Goal: Transaction & Acquisition: Purchase product/service

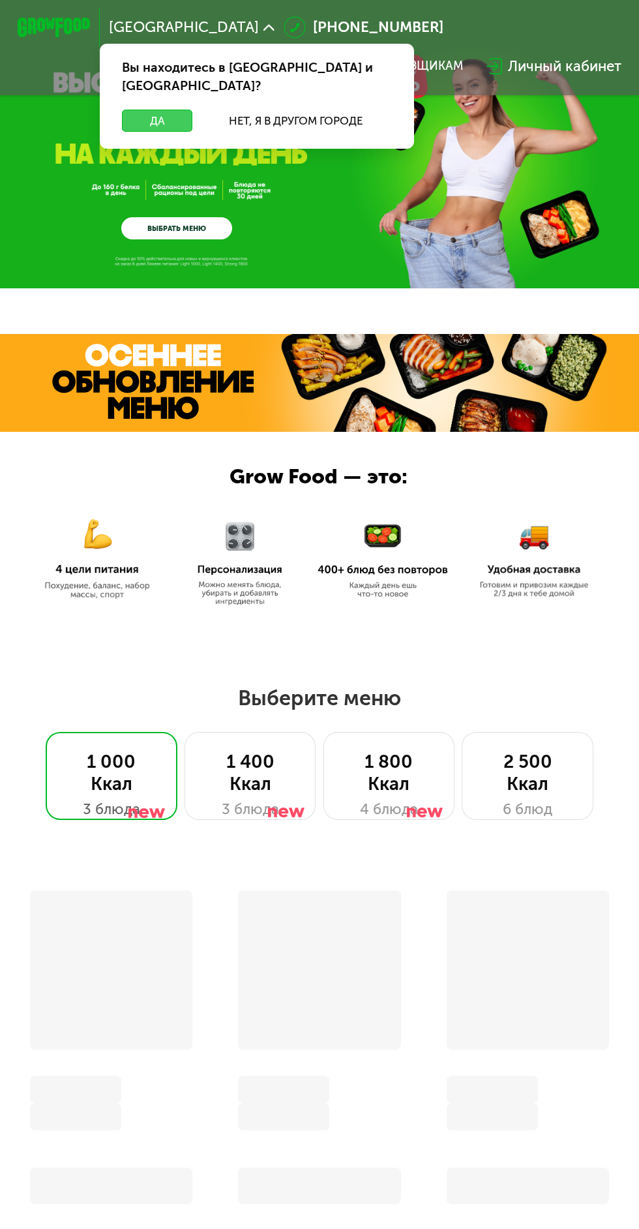
click at [153, 110] on button "Да" at bounding box center [157, 121] width 70 height 22
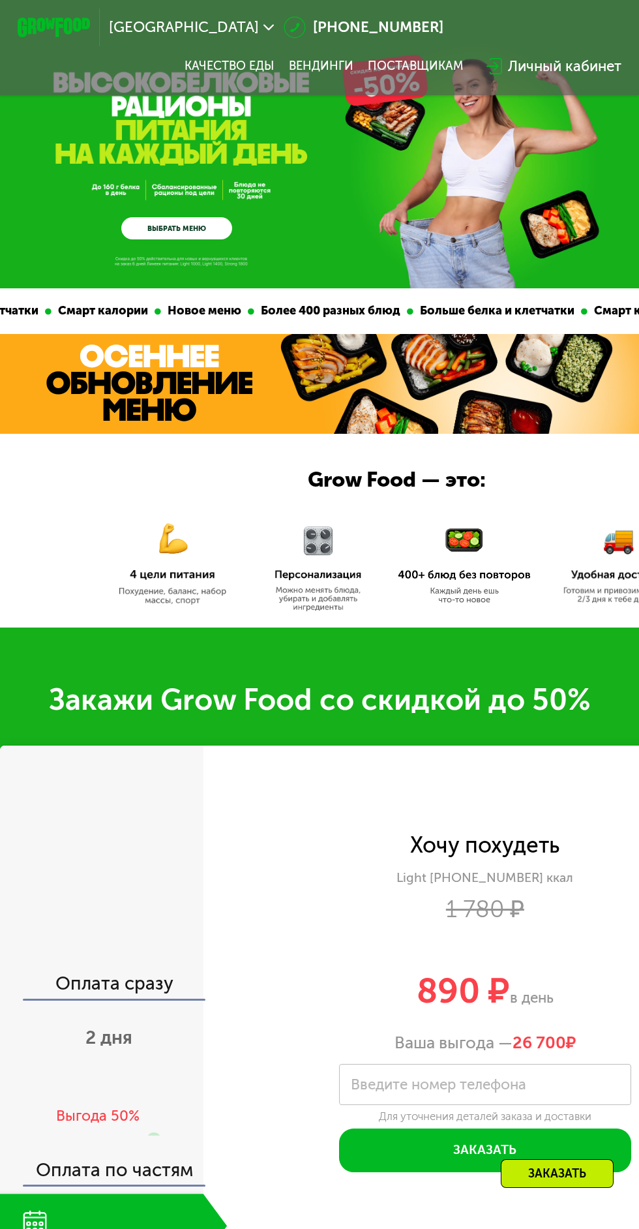
scroll to position [180, 0]
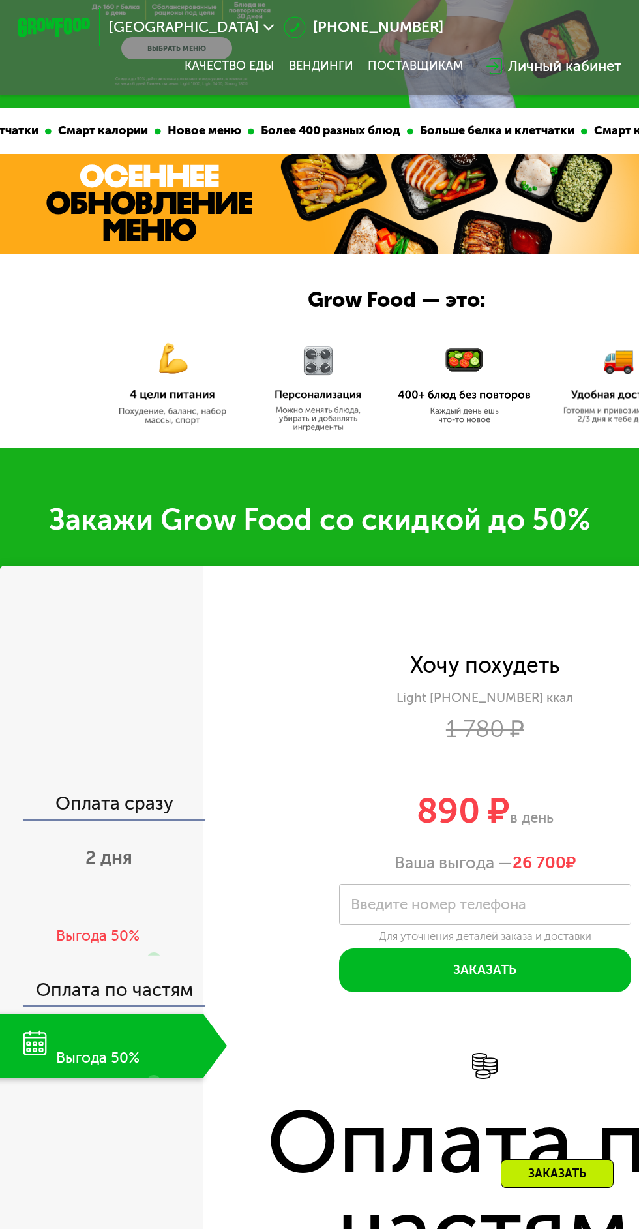
click at [172, 378] on img at bounding box center [172, 376] width 133 height 97
click at [201, 380] on img at bounding box center [172, 376] width 133 height 97
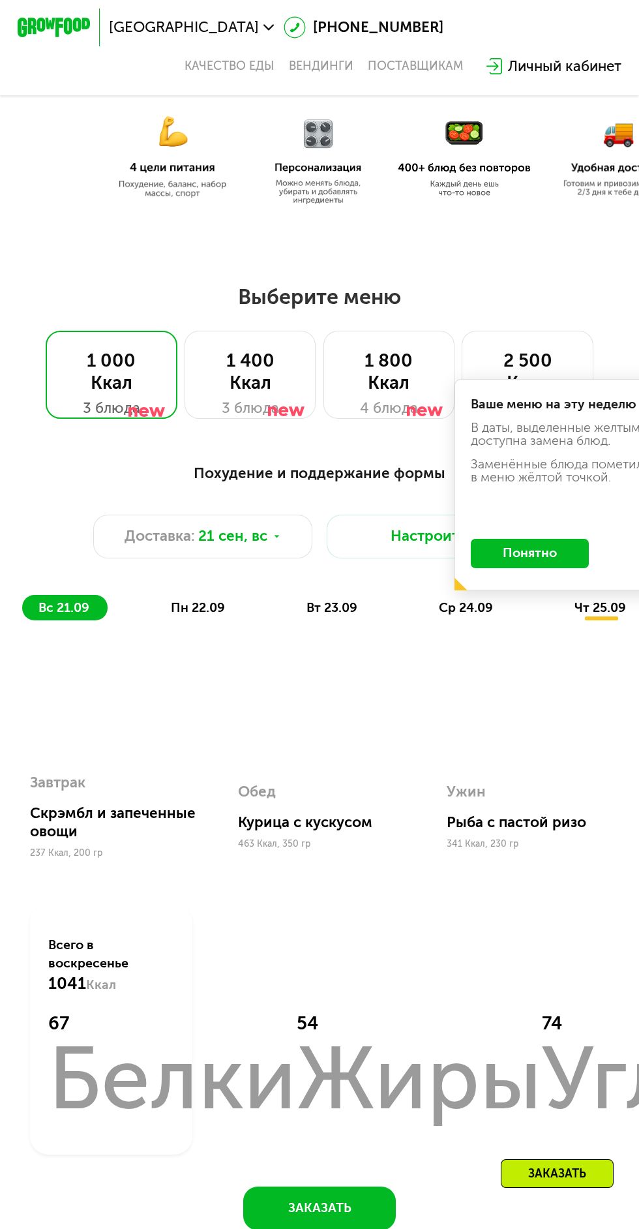
scroll to position [404, 0]
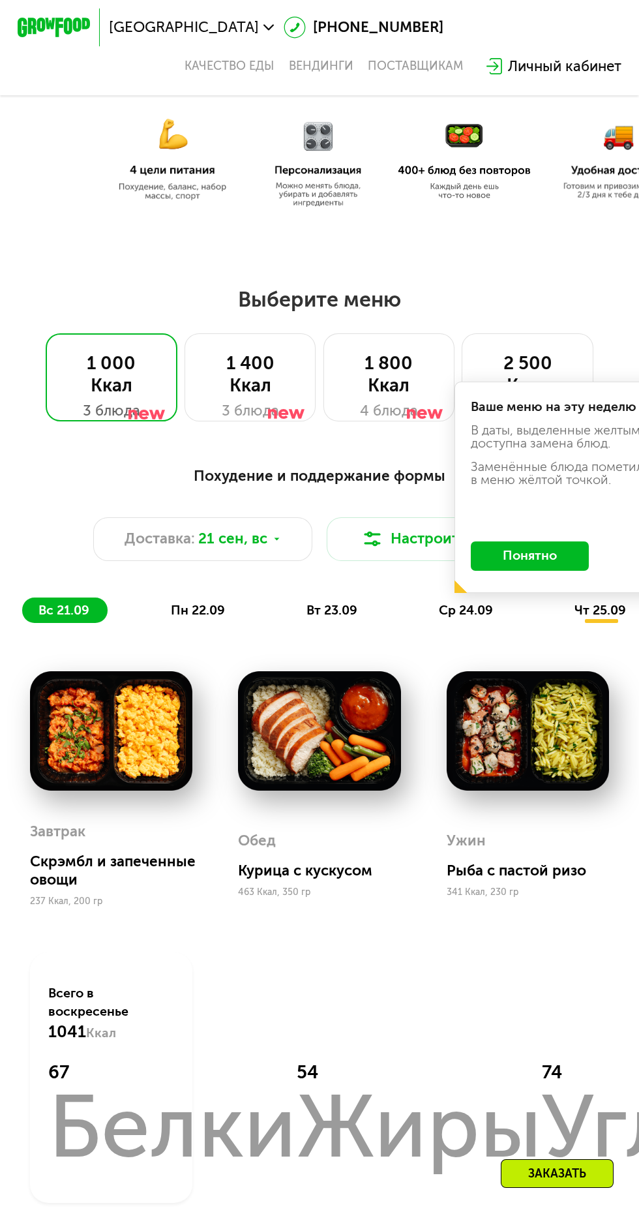
click at [383, 532] on img at bounding box center [372, 539] width 22 height 22
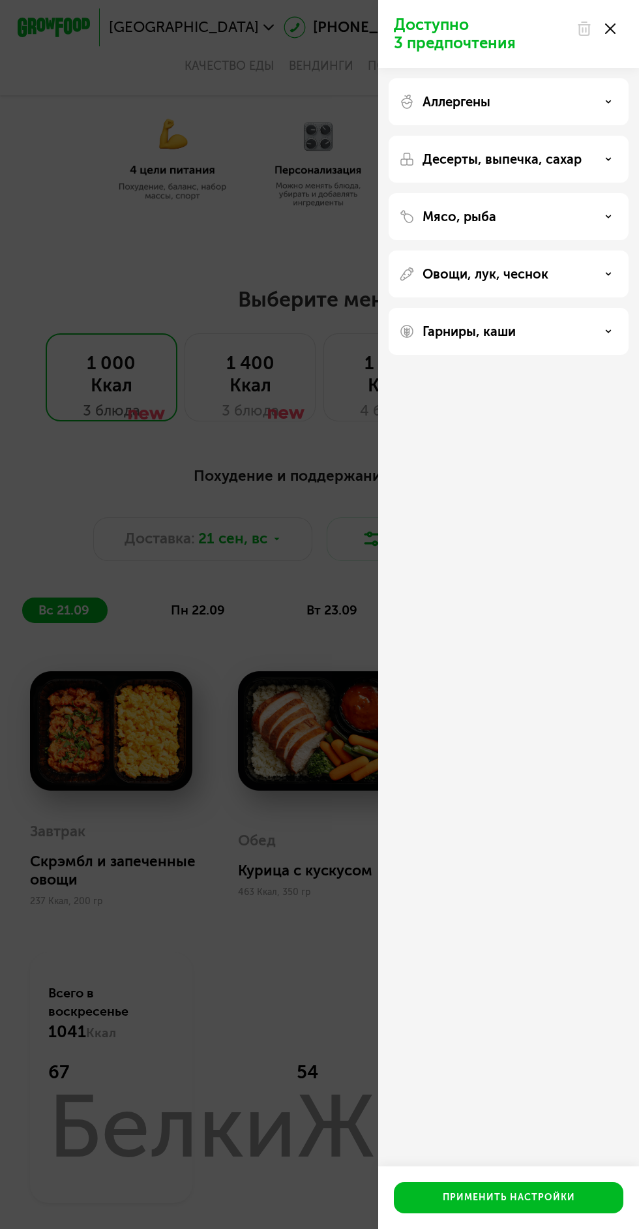
click at [313, 390] on div "Доступно 3 предпочтения Аллергены Десерты, выпечка, сахар Мясо, рыба Овощи, лук…" at bounding box center [319, 614] width 639 height 1229
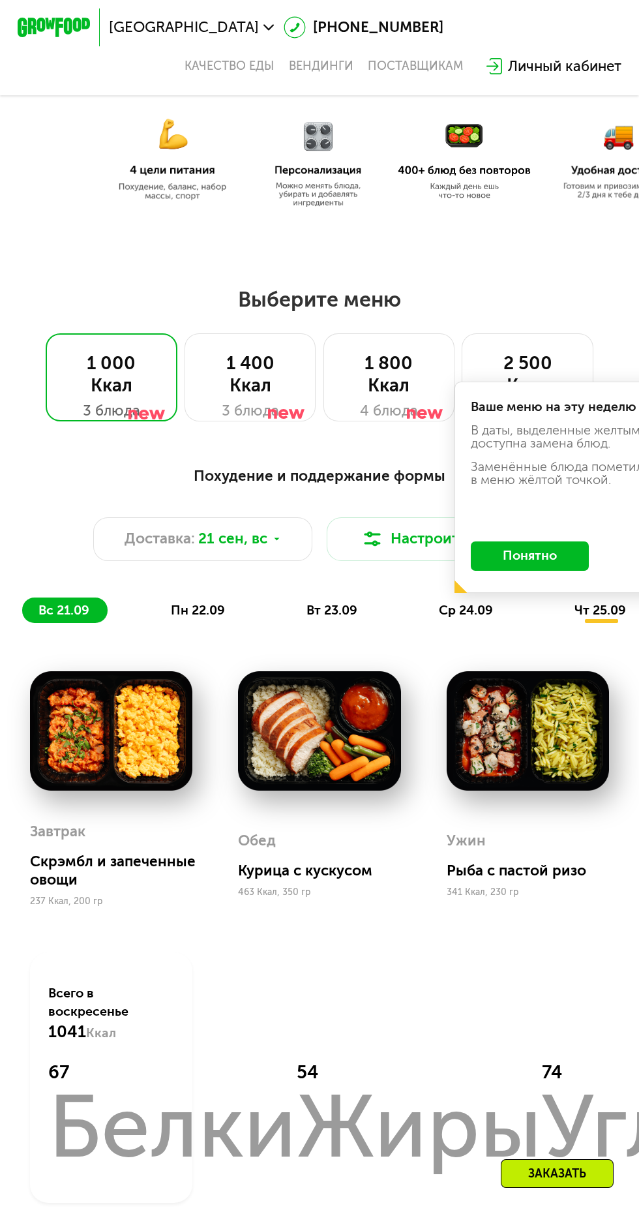
click at [278, 386] on div at bounding box center [286, 389] width 37 height 88
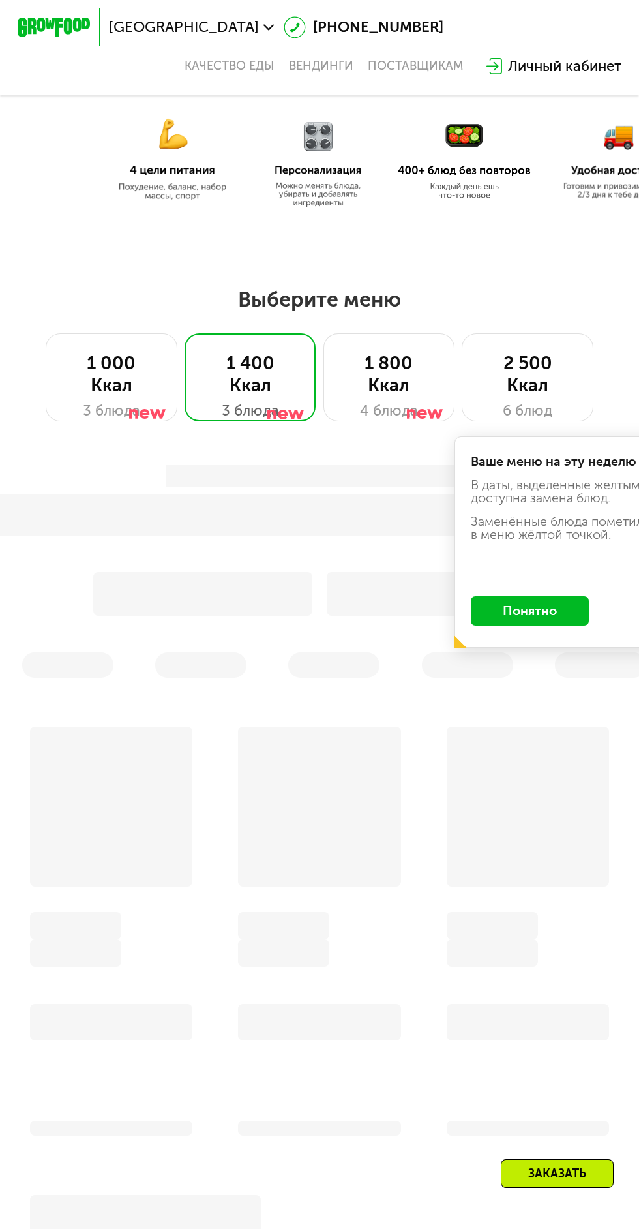
click at [528, 609] on button "Понятно" at bounding box center [530, 610] width 118 height 29
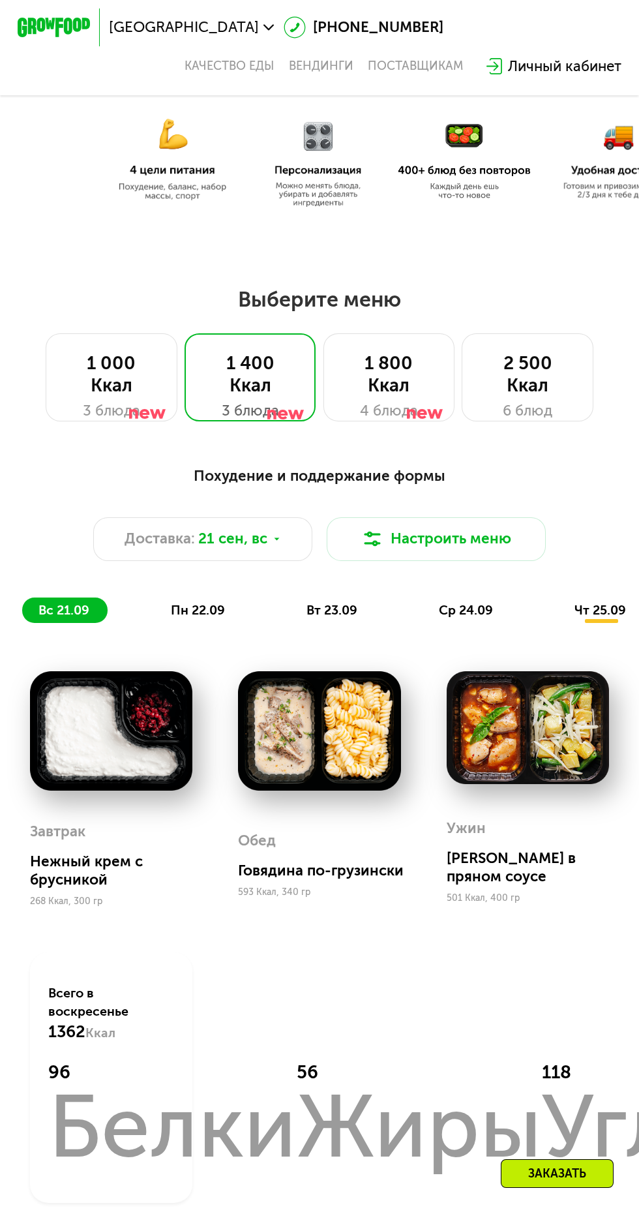
click at [521, 388] on div "2 500 Ккал" at bounding box center [528, 374] width 94 height 44
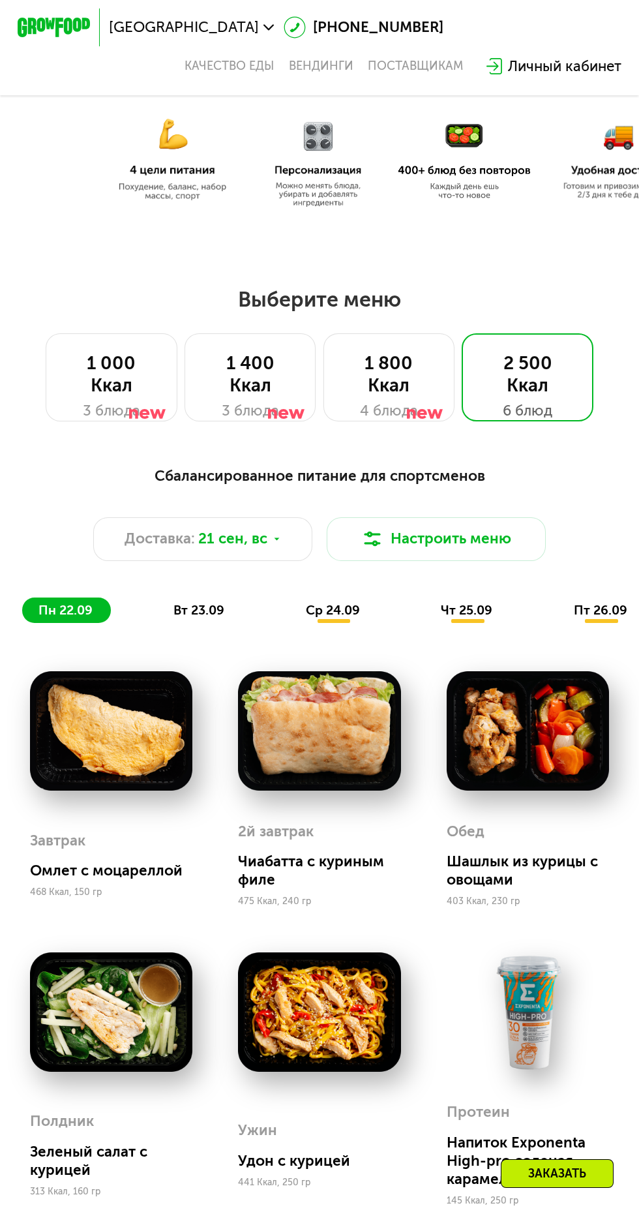
click at [164, 119] on img at bounding box center [172, 152] width 133 height 97
click at [153, 193] on img at bounding box center [172, 152] width 133 height 97
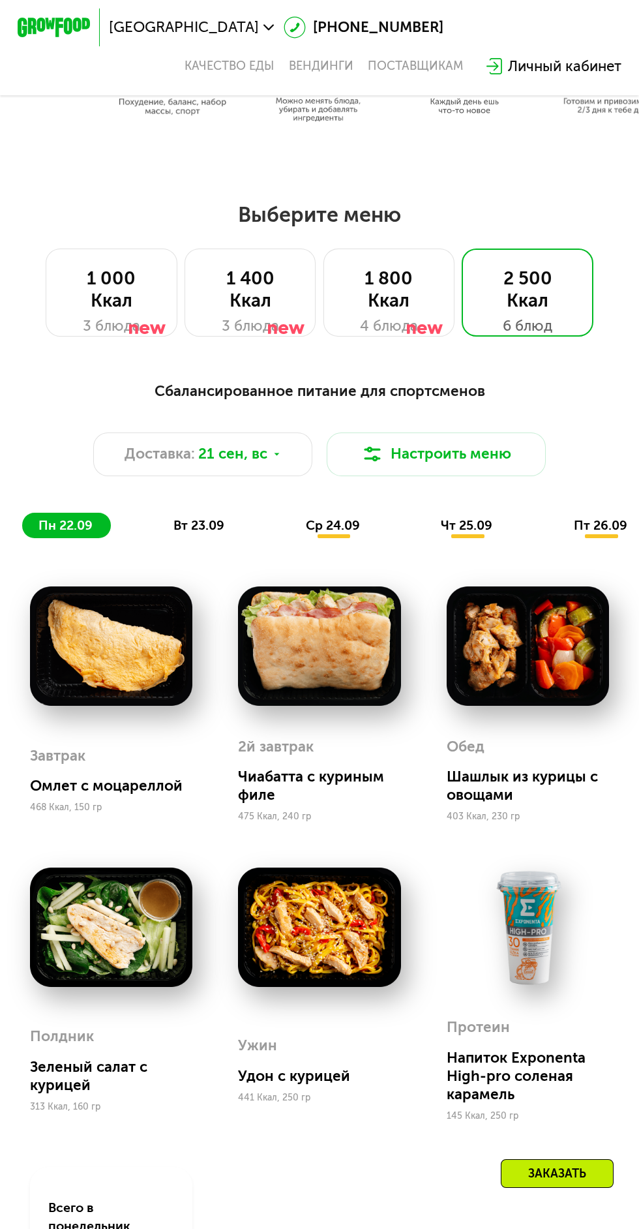
scroll to position [509, 0]
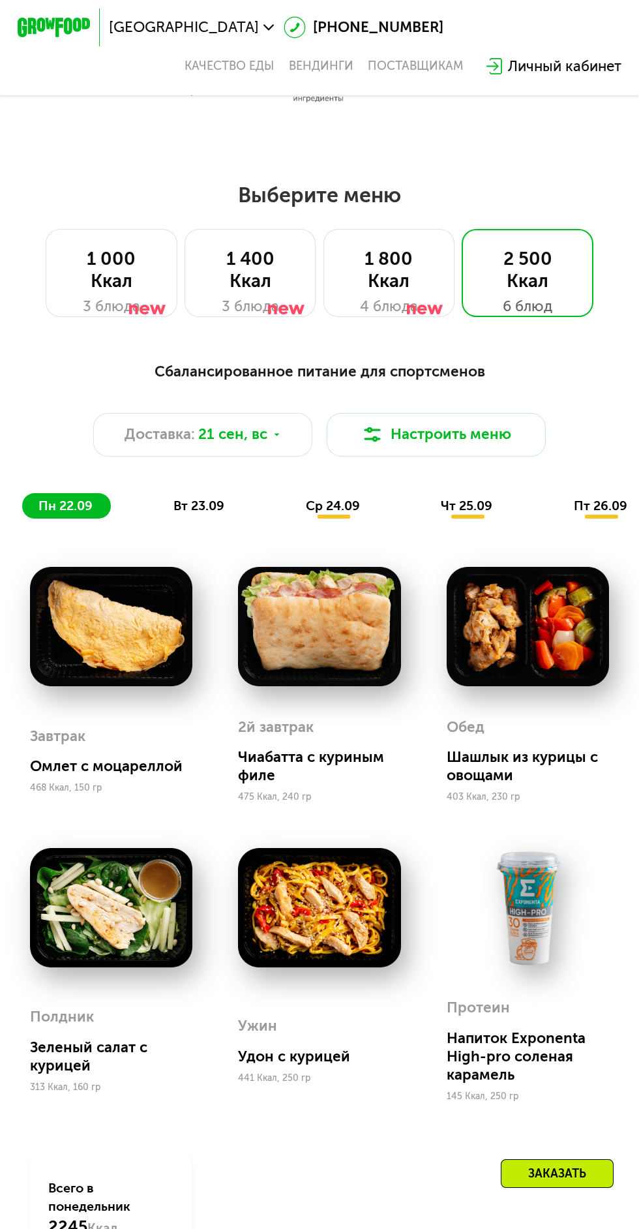
click at [358, 299] on div "4 блюда" at bounding box center [389, 307] width 94 height 22
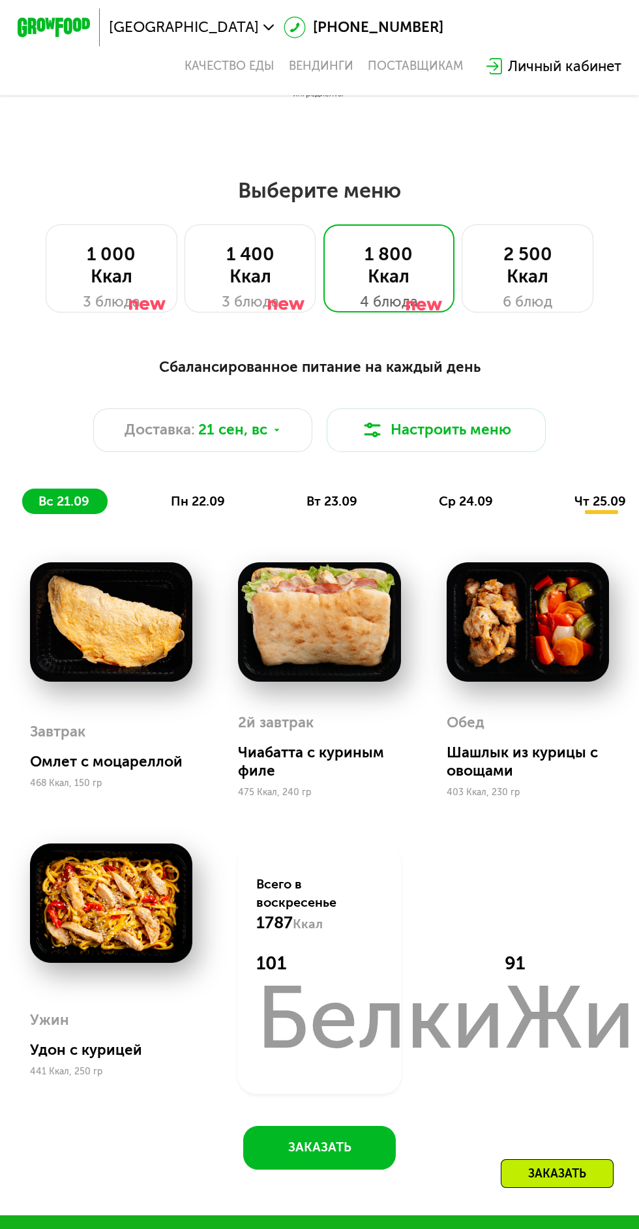
scroll to position [493, 0]
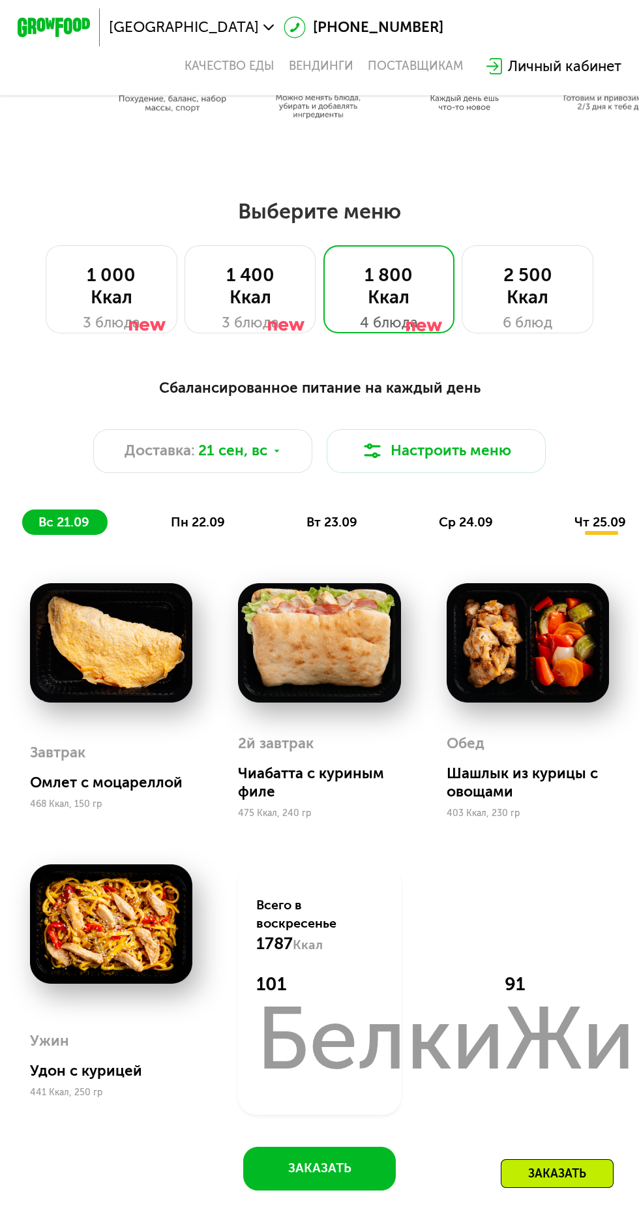
click at [266, 303] on div "1 400 Ккал" at bounding box center [251, 286] width 94 height 44
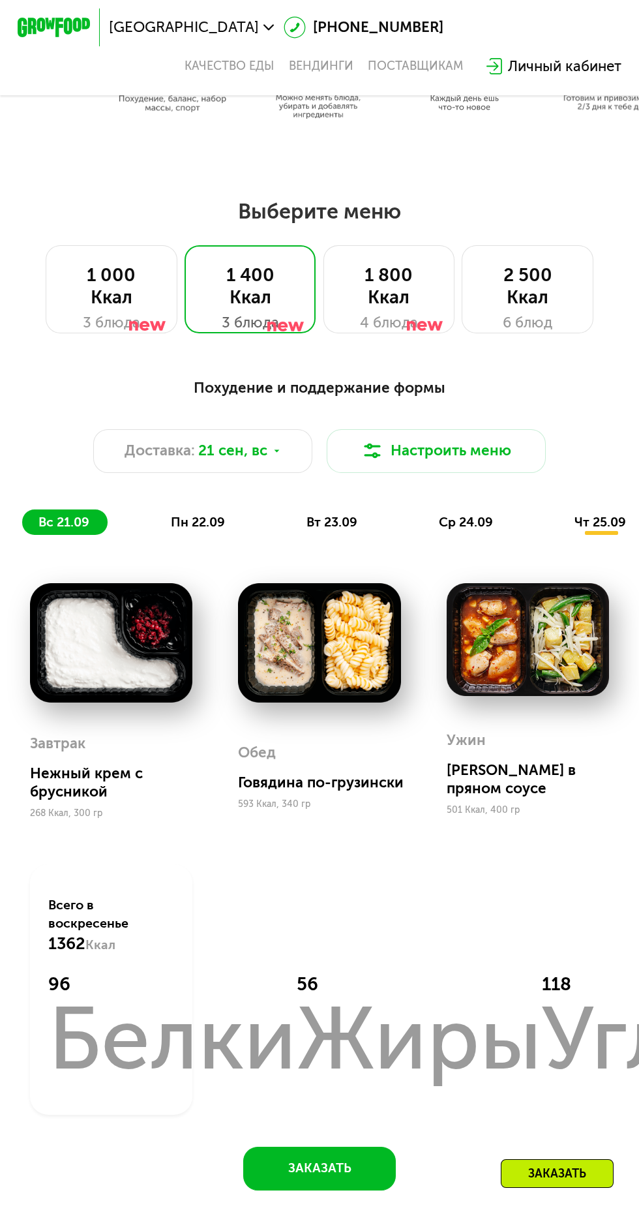
scroll to position [503, 0]
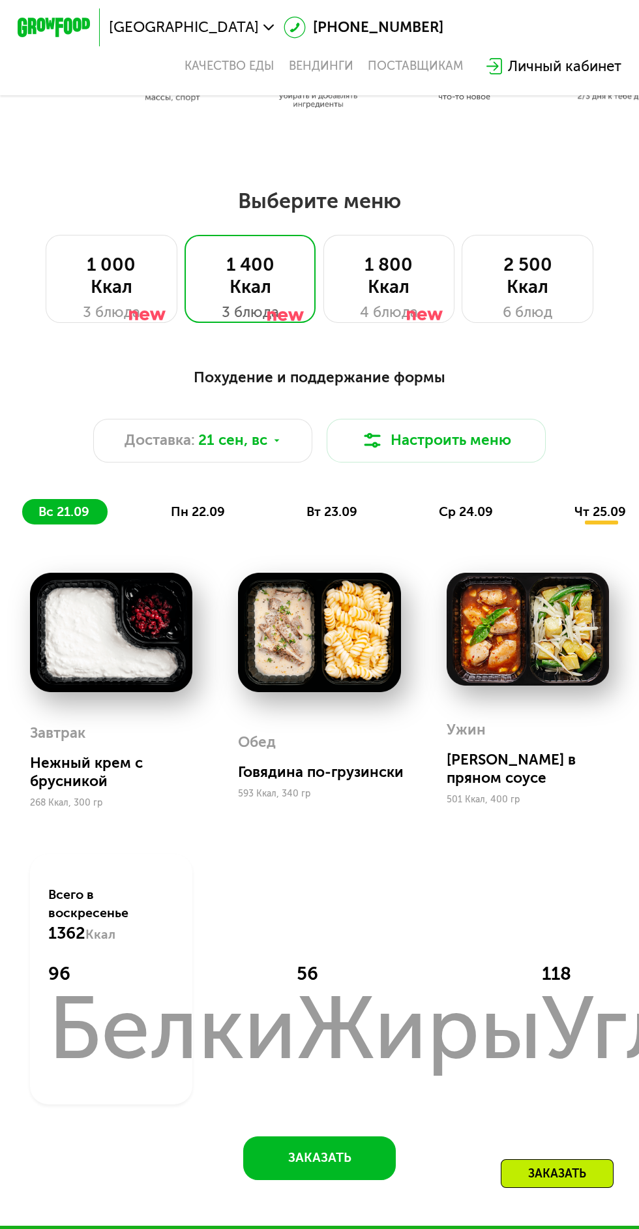
click at [546, 276] on div "2 500 Ккал" at bounding box center [528, 276] width 94 height 44
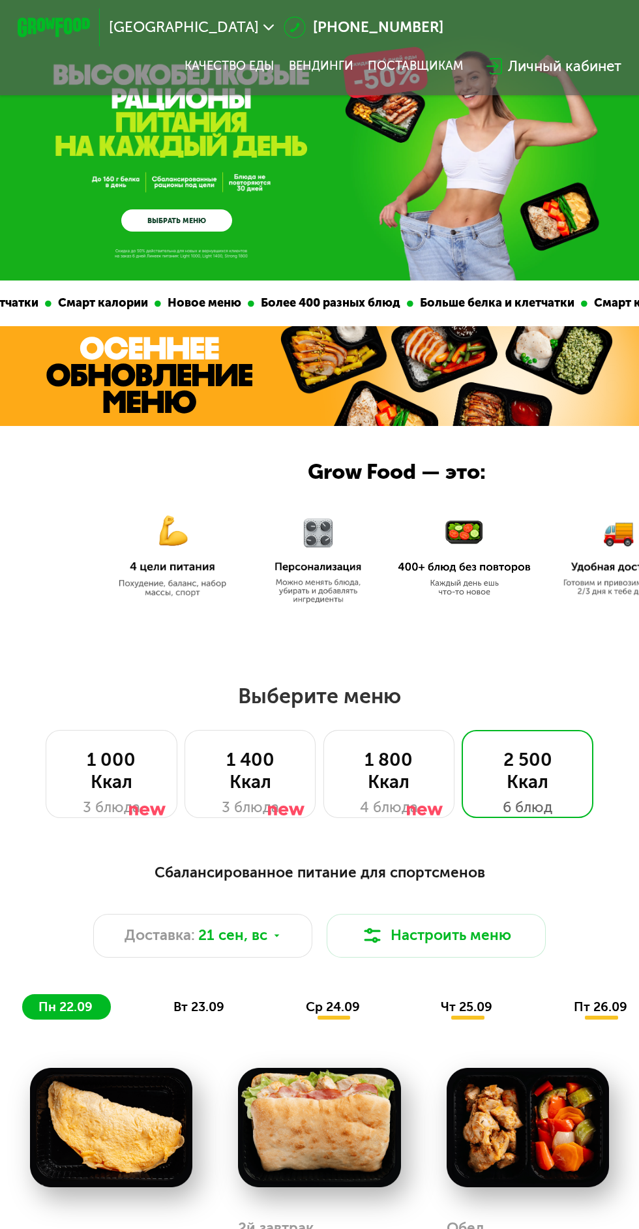
scroll to position [19, 0]
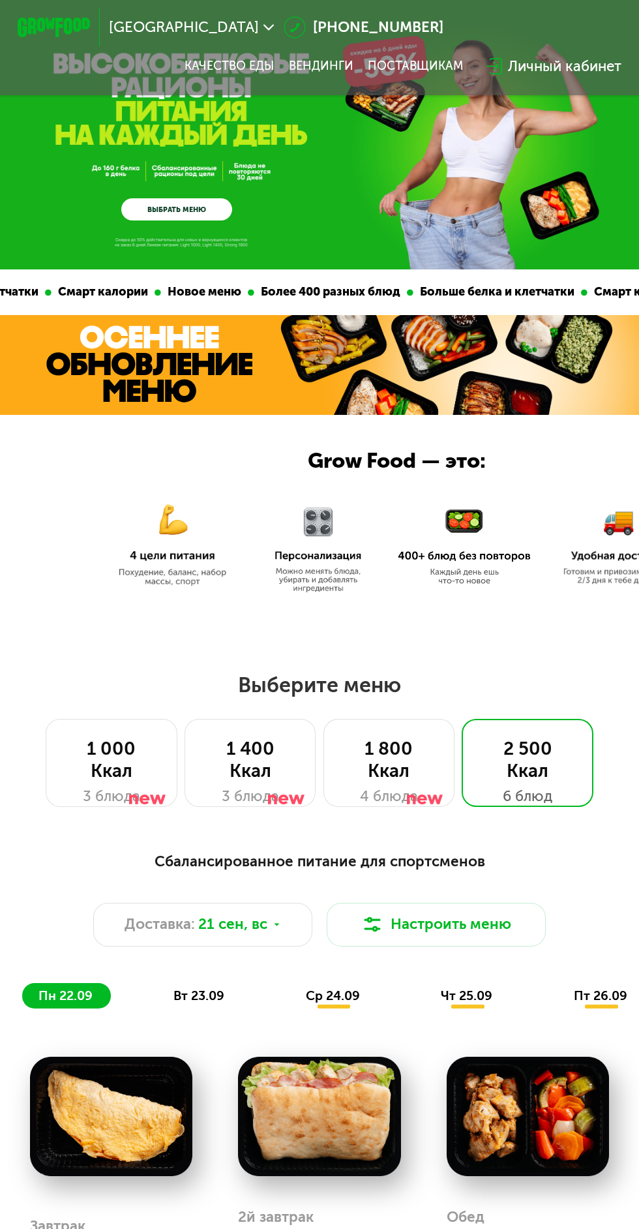
click at [247, 918] on span "21 сен, вс" at bounding box center [232, 924] width 69 height 22
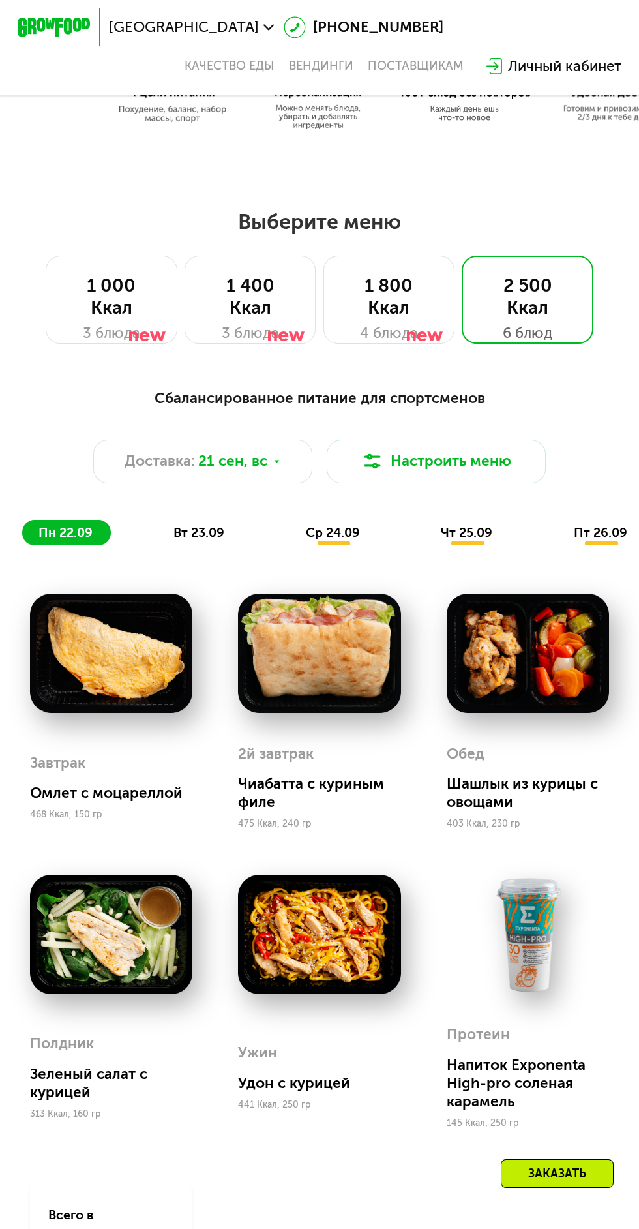
scroll to position [489, 0]
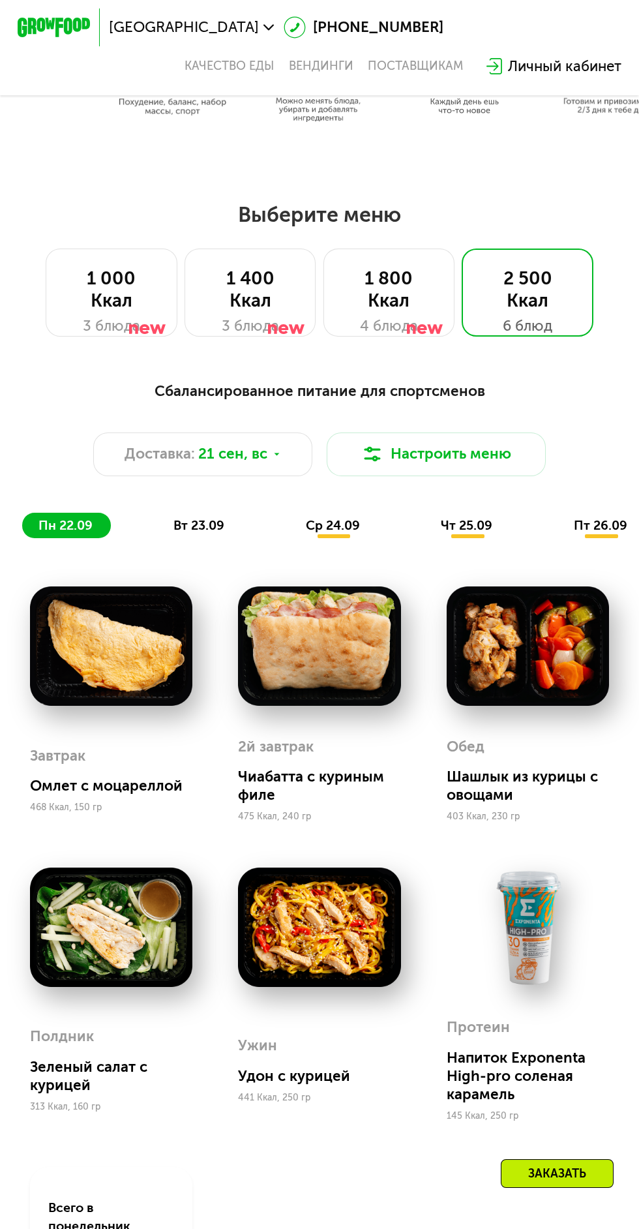
click at [401, 301] on div "1 800 Ккал" at bounding box center [389, 289] width 94 height 44
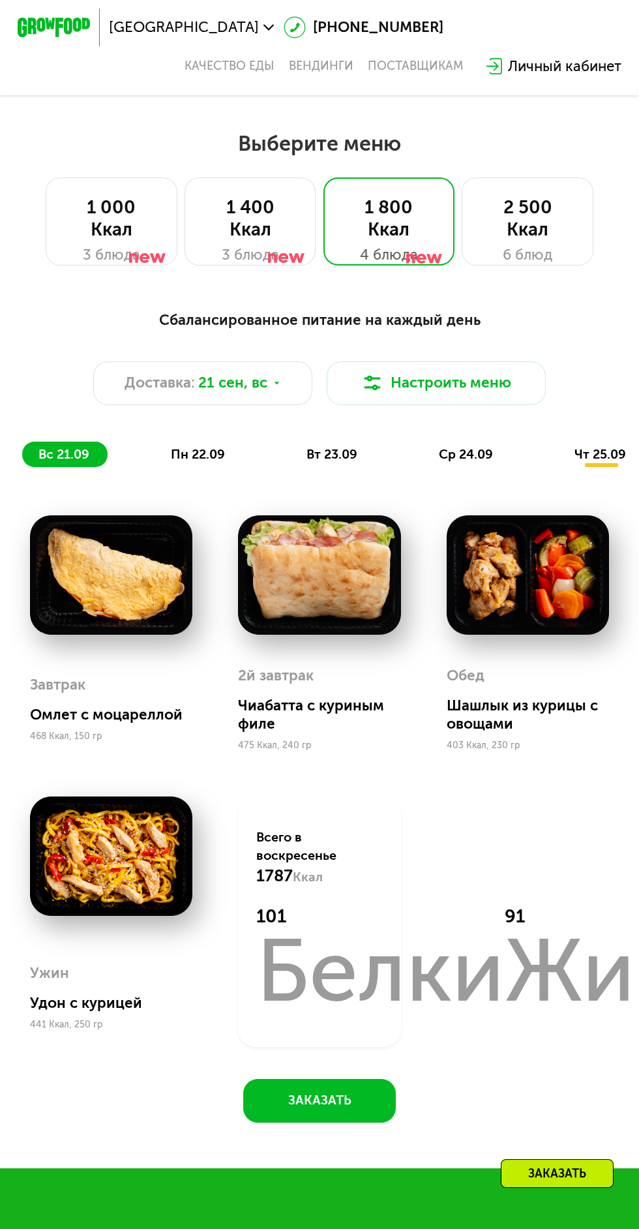
scroll to position [549, 0]
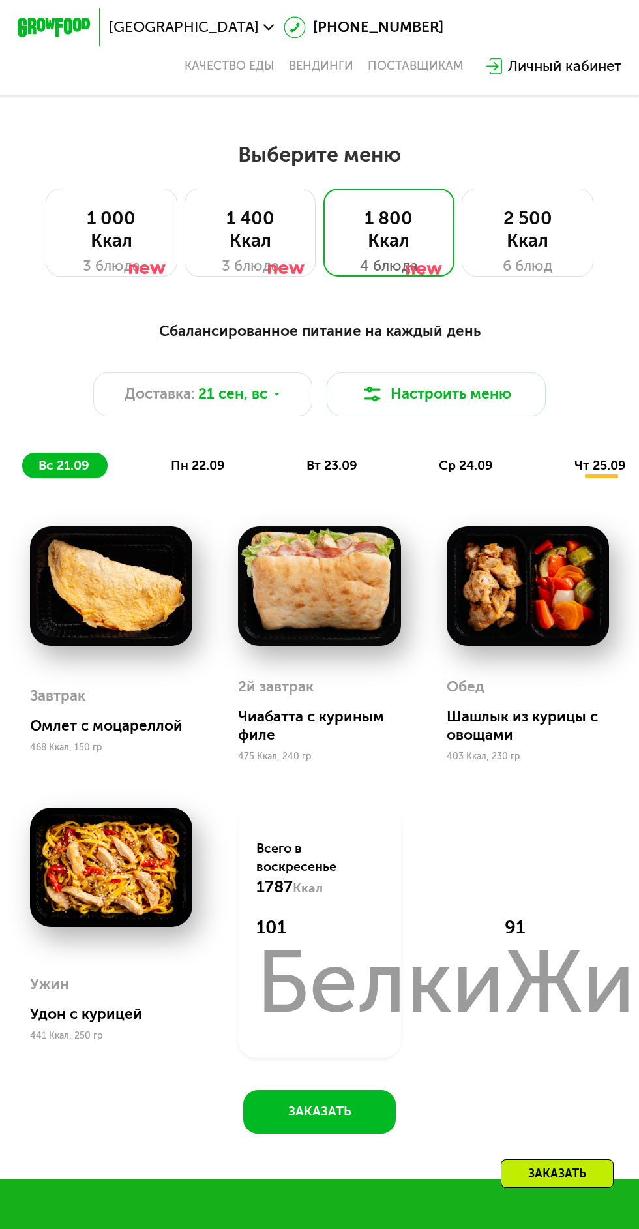
click at [534, 407] on button "Настроить меню" at bounding box center [436, 395] width 219 height 44
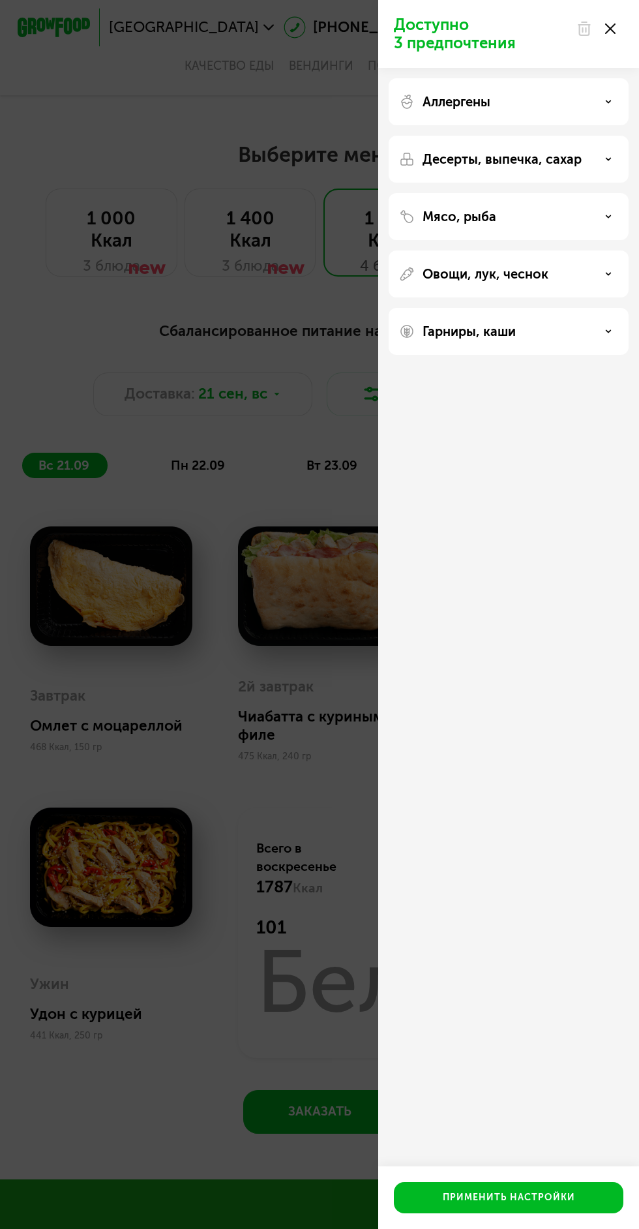
click at [571, 274] on div "Овощи, лук, чеснок" at bounding box center [508, 274] width 219 height 16
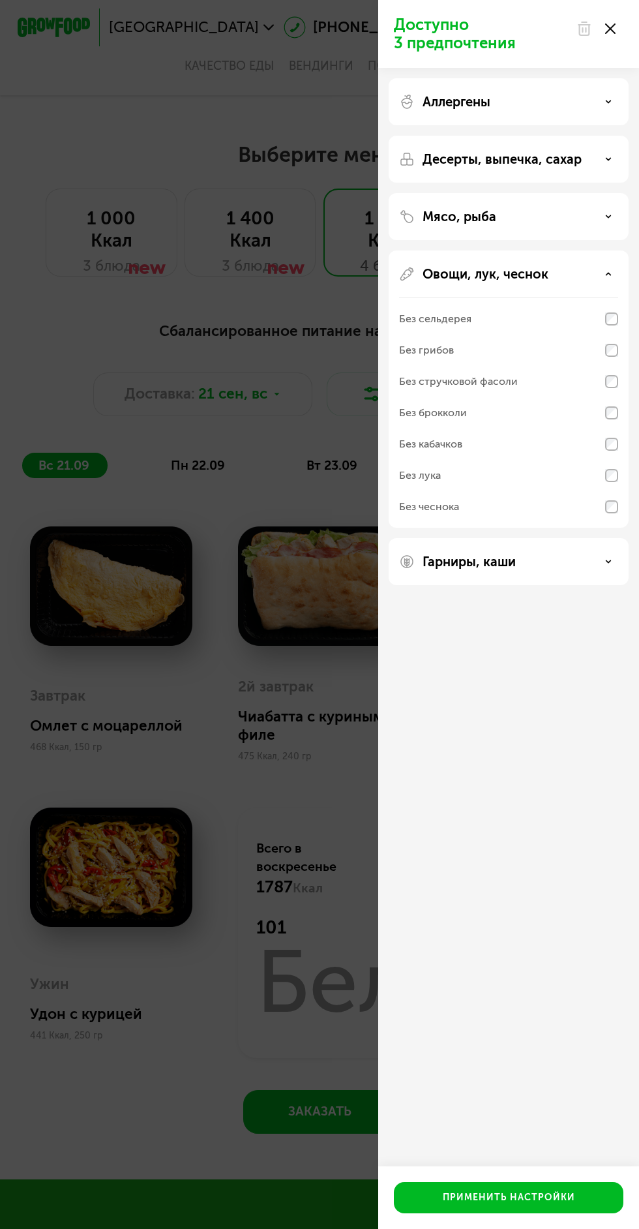
click at [562, 568] on div "Гарниры, каши" at bounding box center [508, 562] width 219 height 16
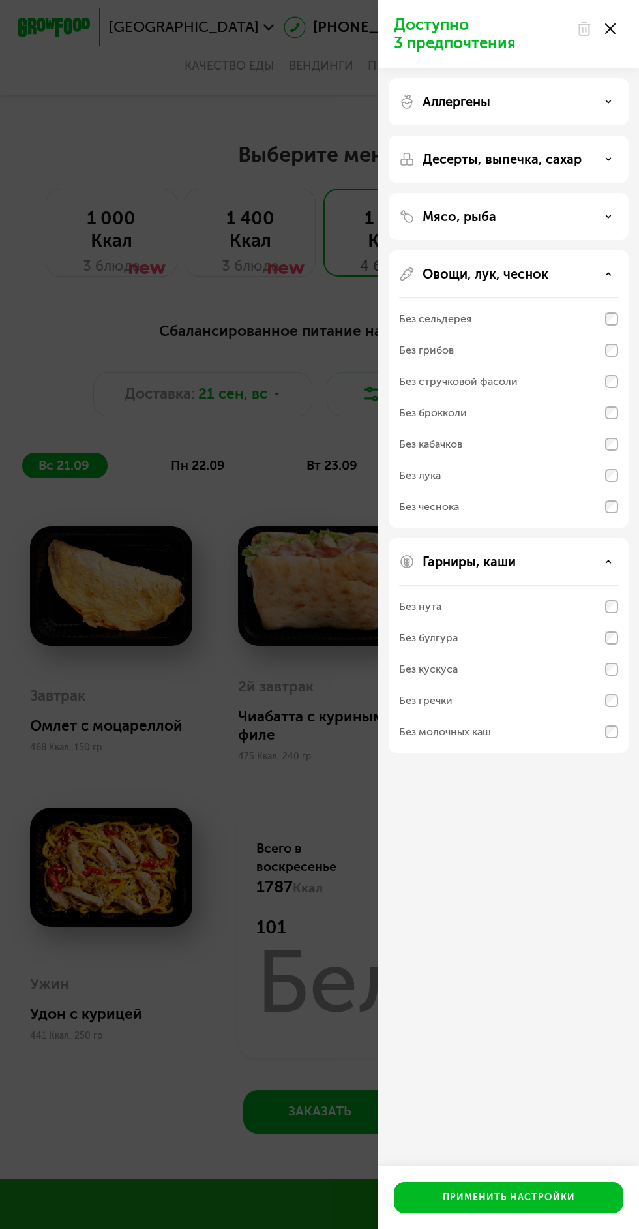
click at [579, 221] on div "Мясо, рыба" at bounding box center [508, 217] width 219 height 16
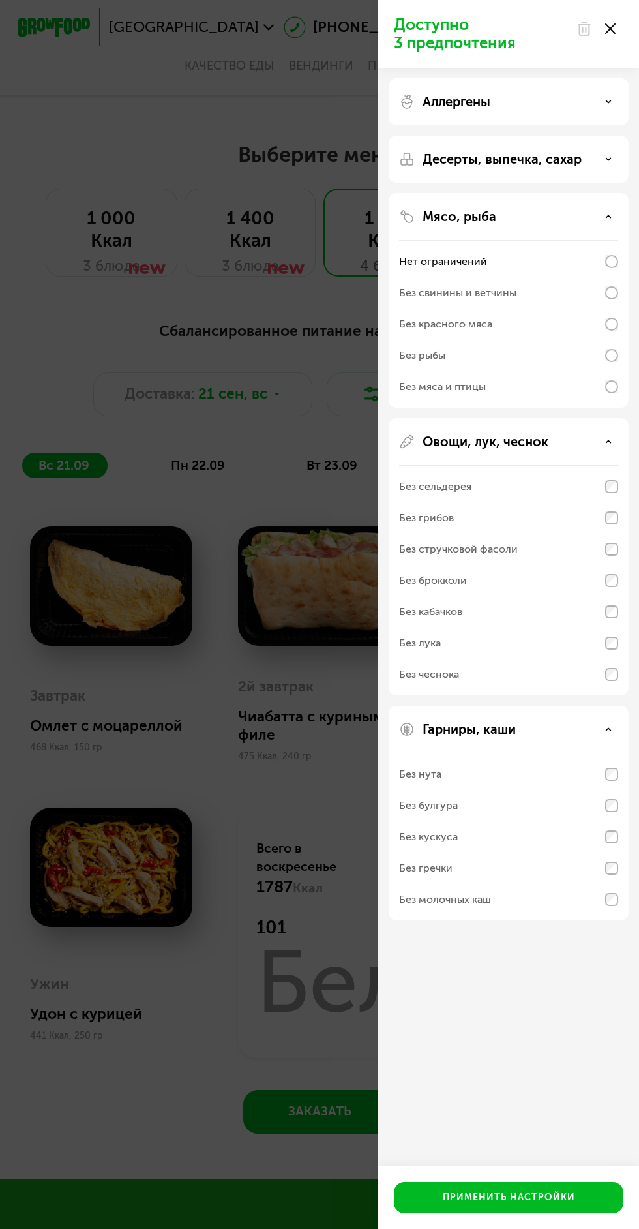
click at [596, 160] on div "Десерты, выпечка, сахар" at bounding box center [508, 159] width 219 height 16
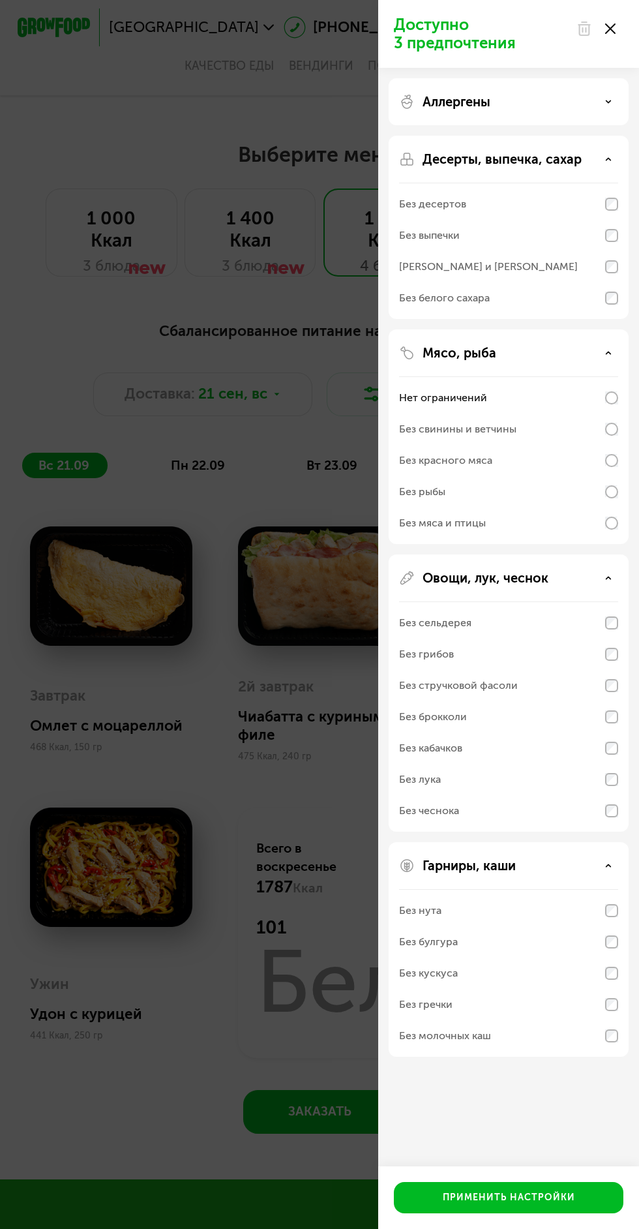
click at [583, 102] on div "Аллергены" at bounding box center [508, 102] width 219 height 16
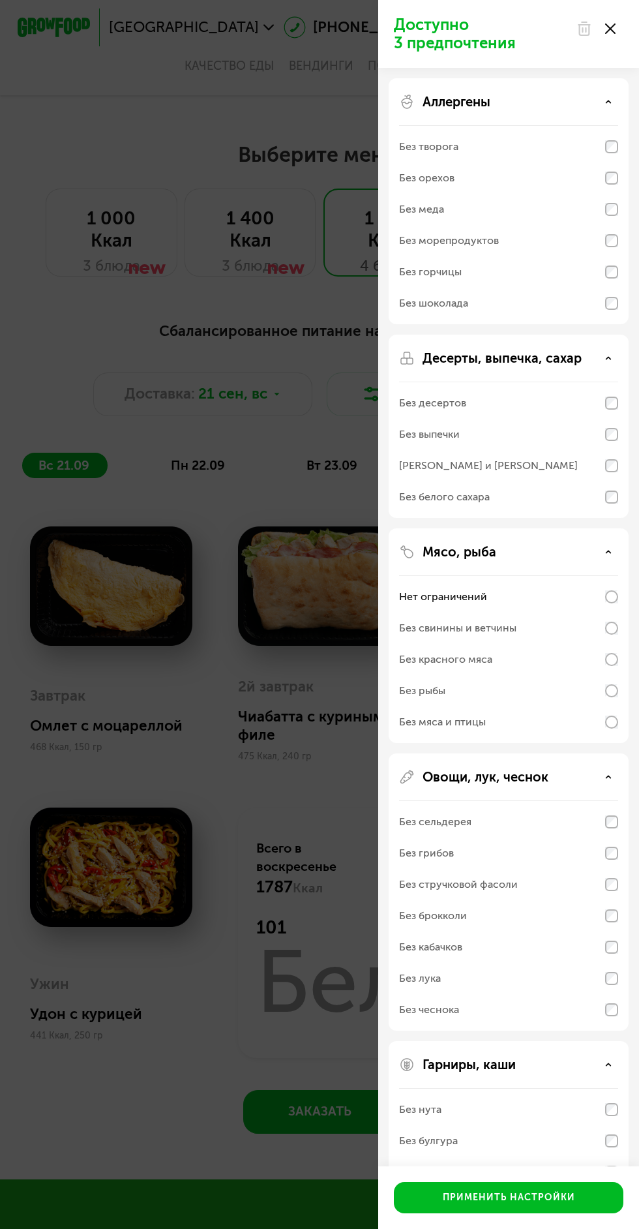
click at [611, 29] on use at bounding box center [610, 28] width 10 height 10
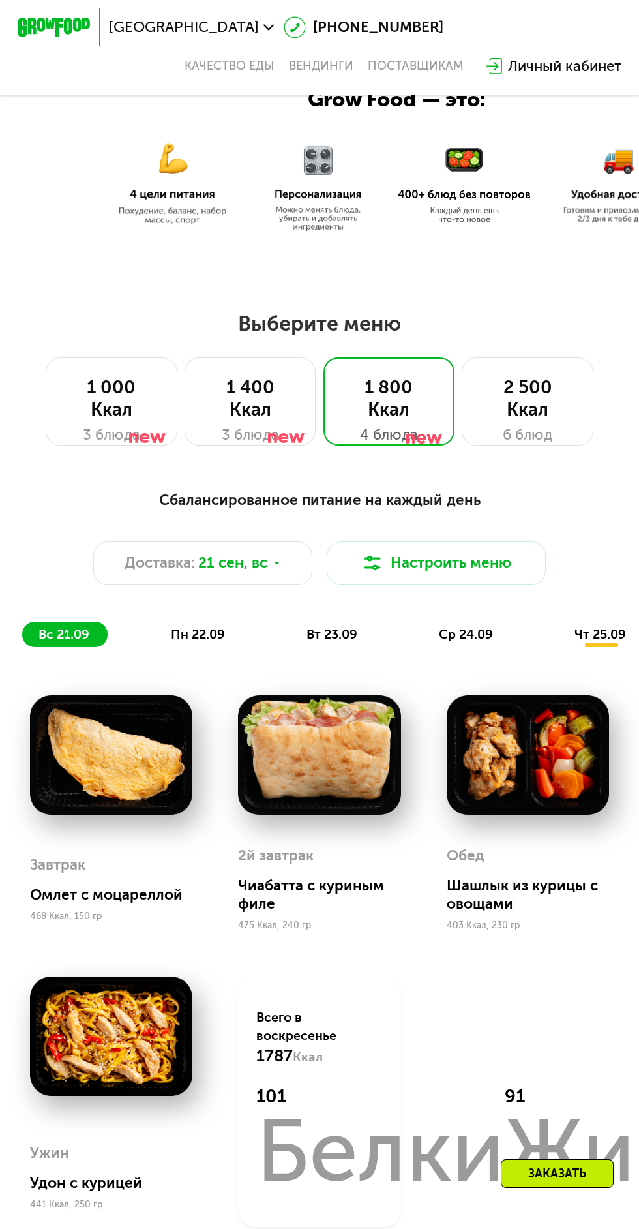
scroll to position [318, 0]
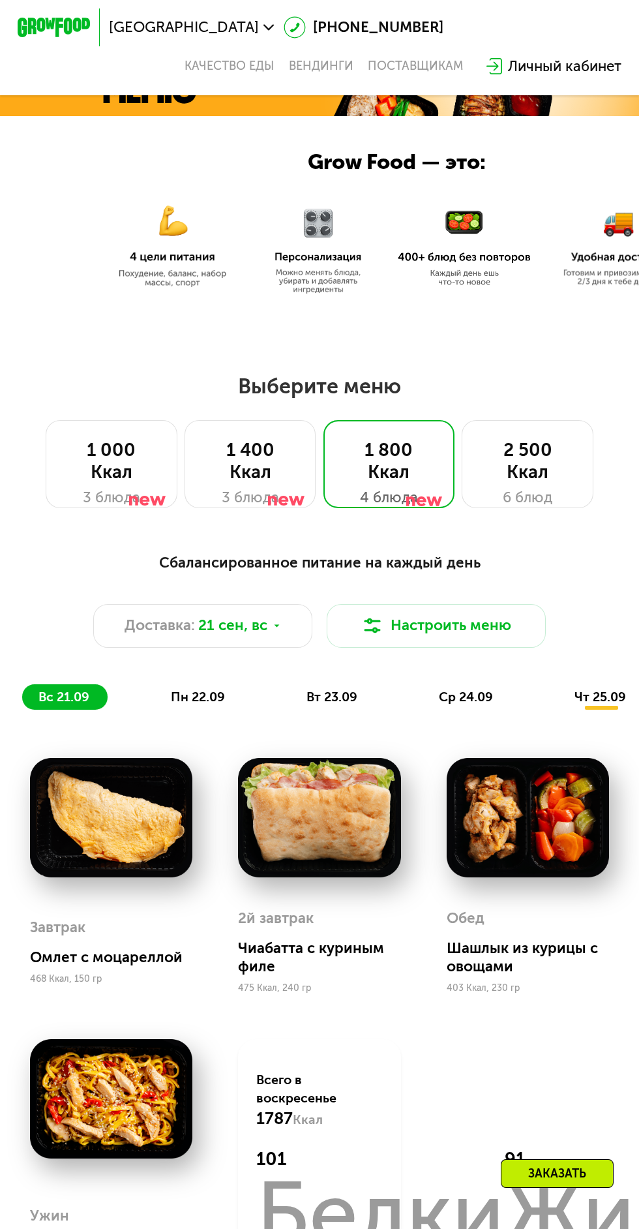
click at [274, 59] on link "Качество еды" at bounding box center [229, 66] width 89 height 14
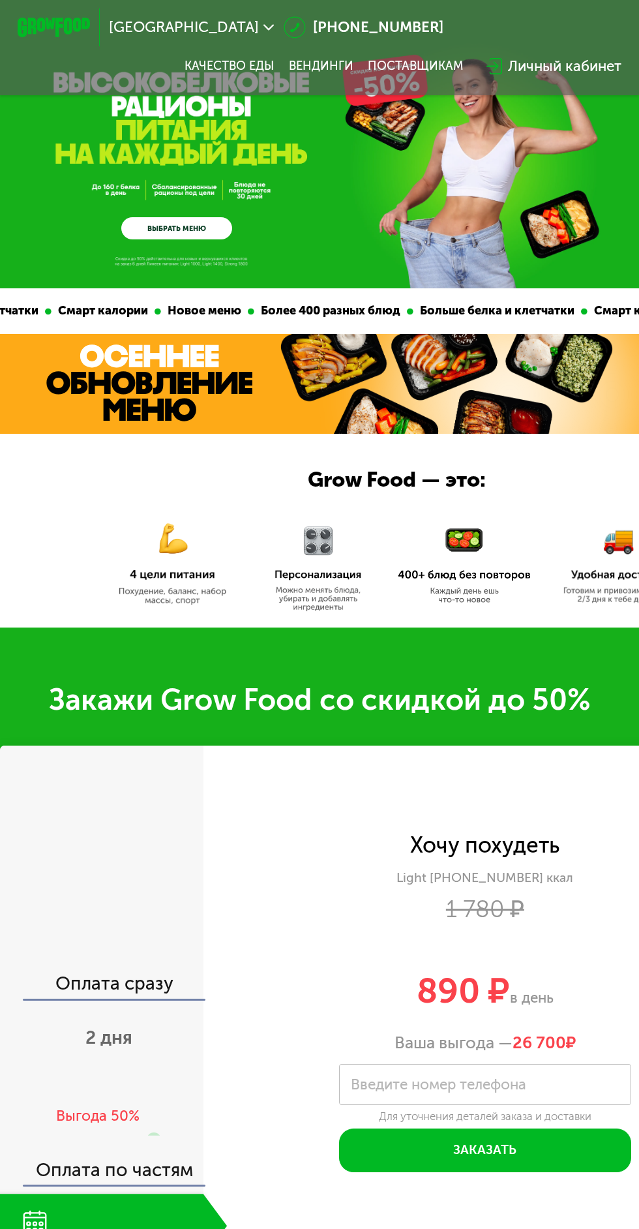
click at [314, 574] on img at bounding box center [318, 562] width 104 height 99
click at [477, 551] on img at bounding box center [464, 565] width 133 height 77
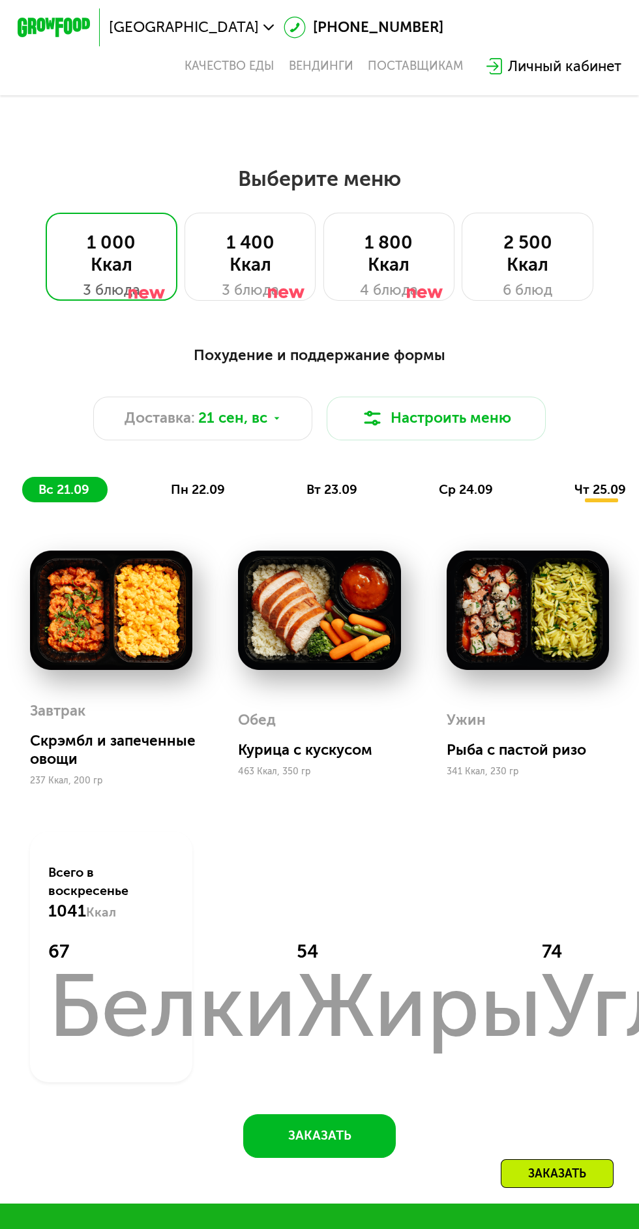
scroll to position [553, 0]
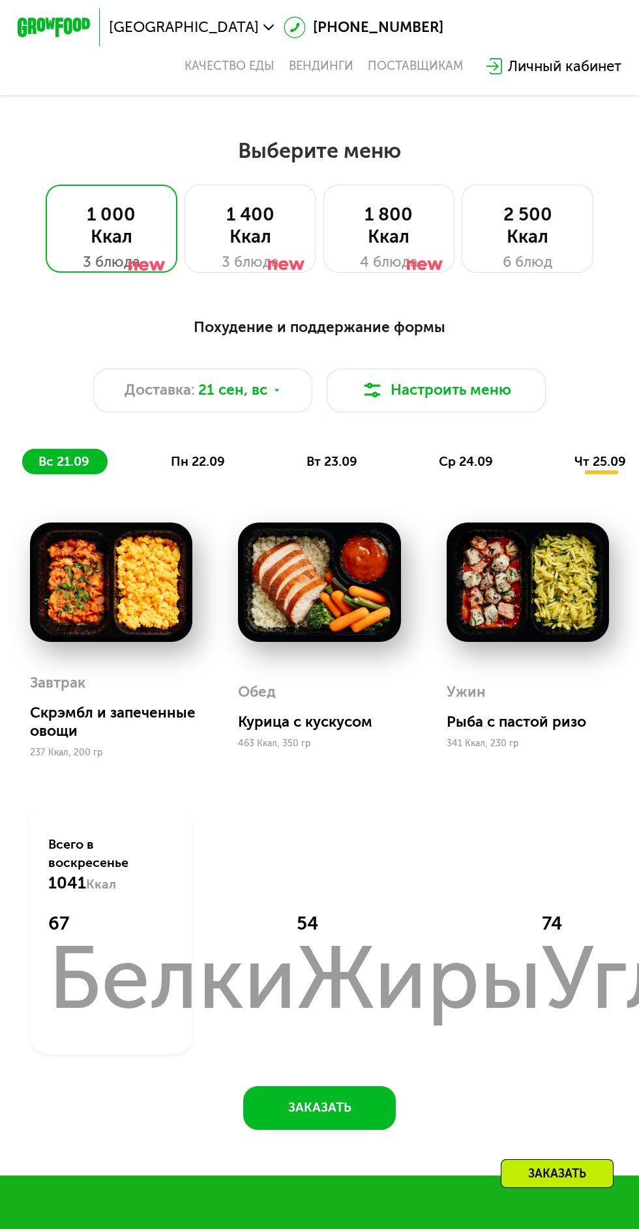
click at [249, 221] on div "1 400 Ккал" at bounding box center [251, 226] width 94 height 44
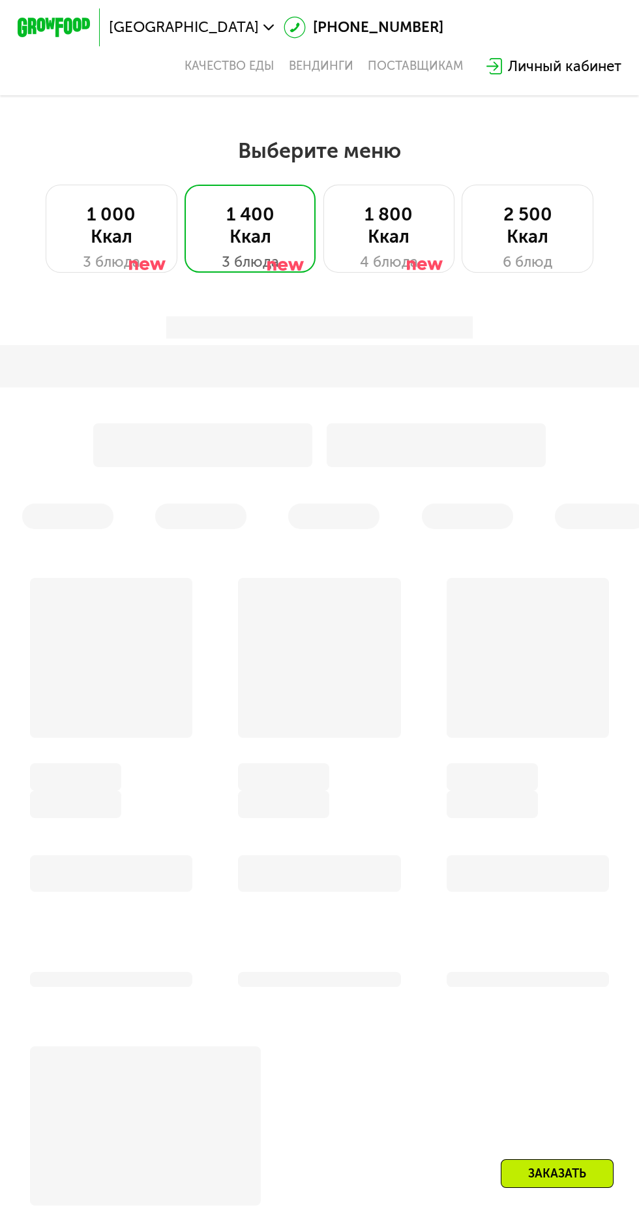
click at [138, 238] on div at bounding box center [147, 240] width 37 height 88
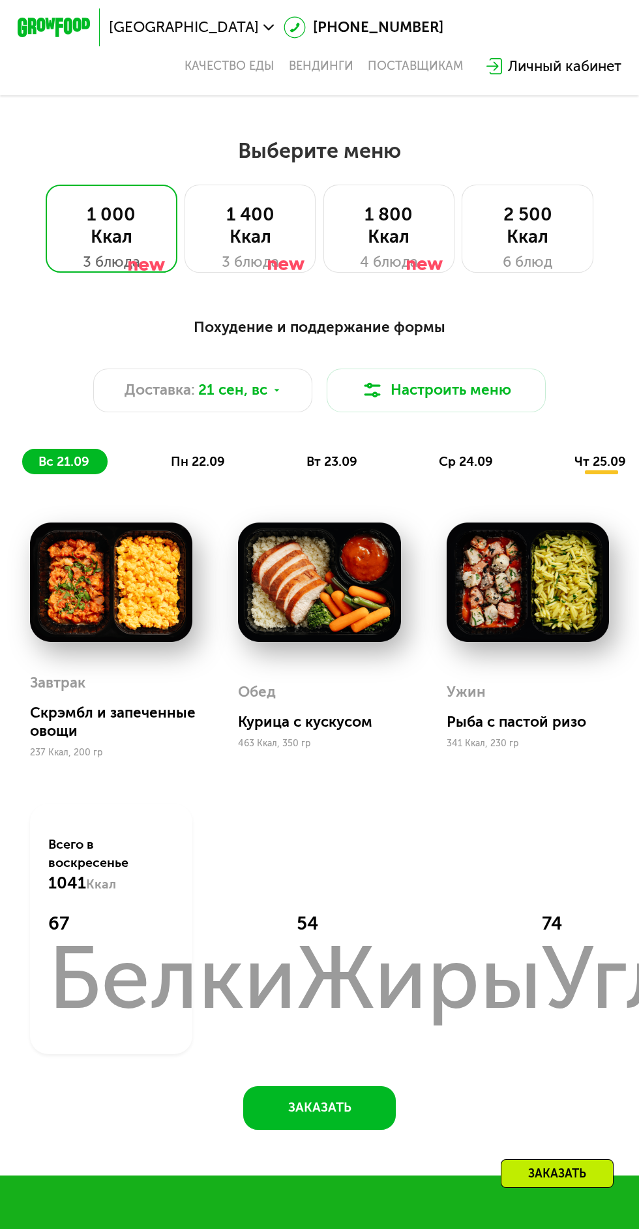
click at [263, 228] on div "1 400 Ккал" at bounding box center [251, 226] width 94 height 44
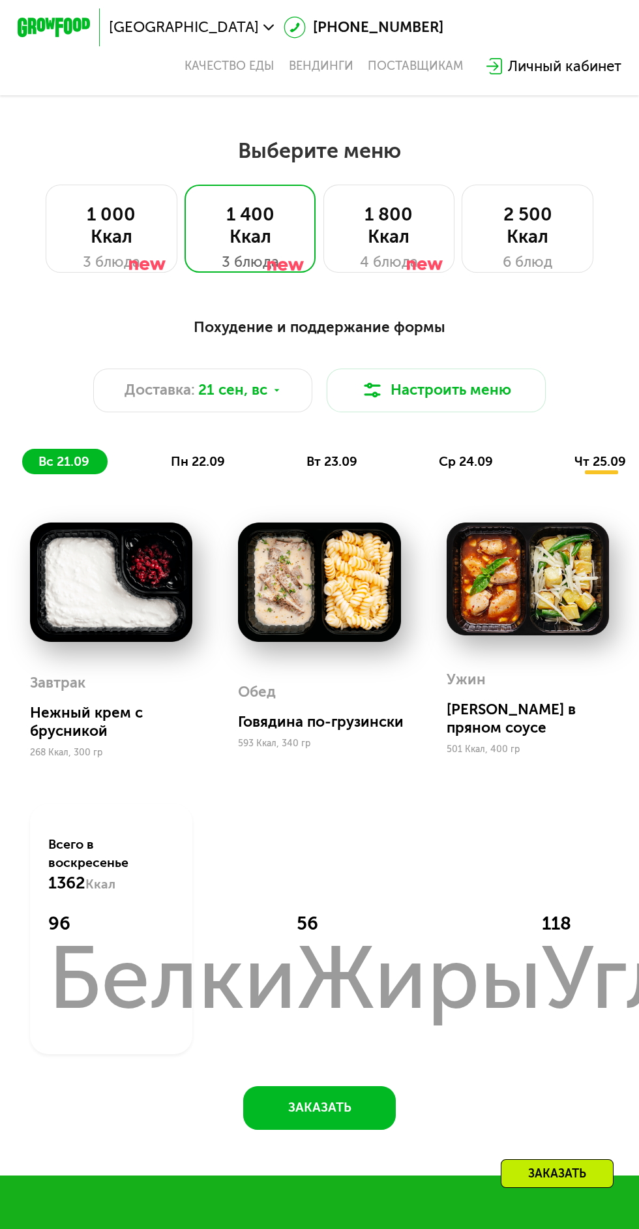
click at [511, 616] on img at bounding box center [528, 579] width 162 height 113
click at [404, 237] on div "1 800 Ккал" at bounding box center [389, 226] width 94 height 44
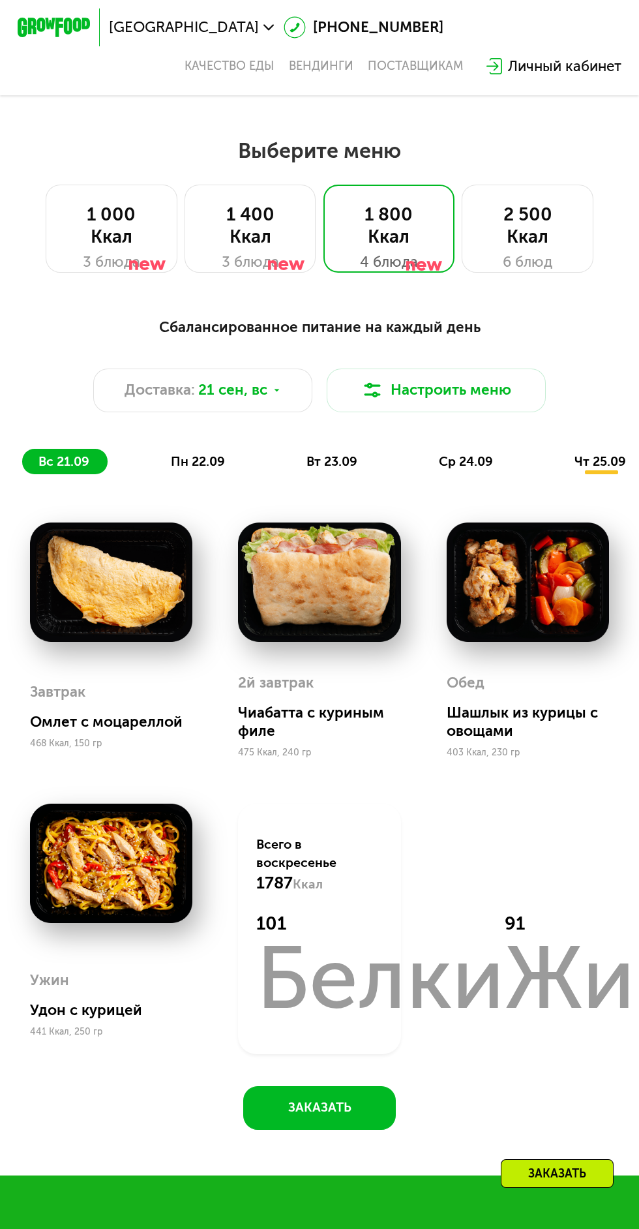
click at [168, 242] on div "1 000 Ккал 3 блюда" at bounding box center [112, 228] width 132 height 87
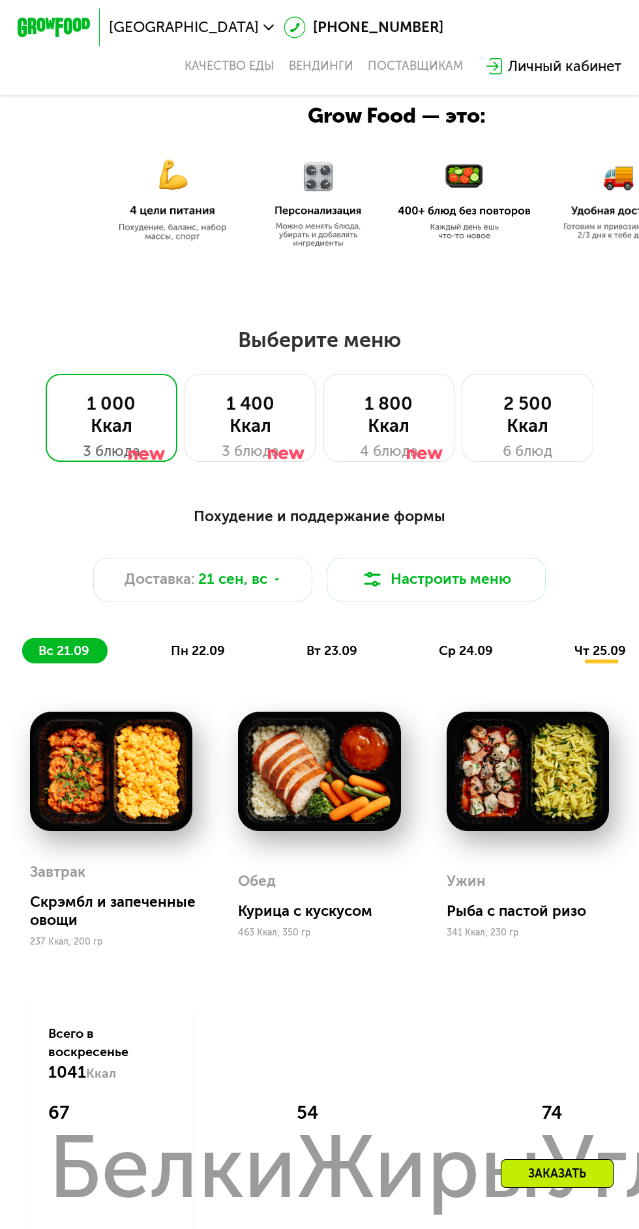
scroll to position [309, 0]
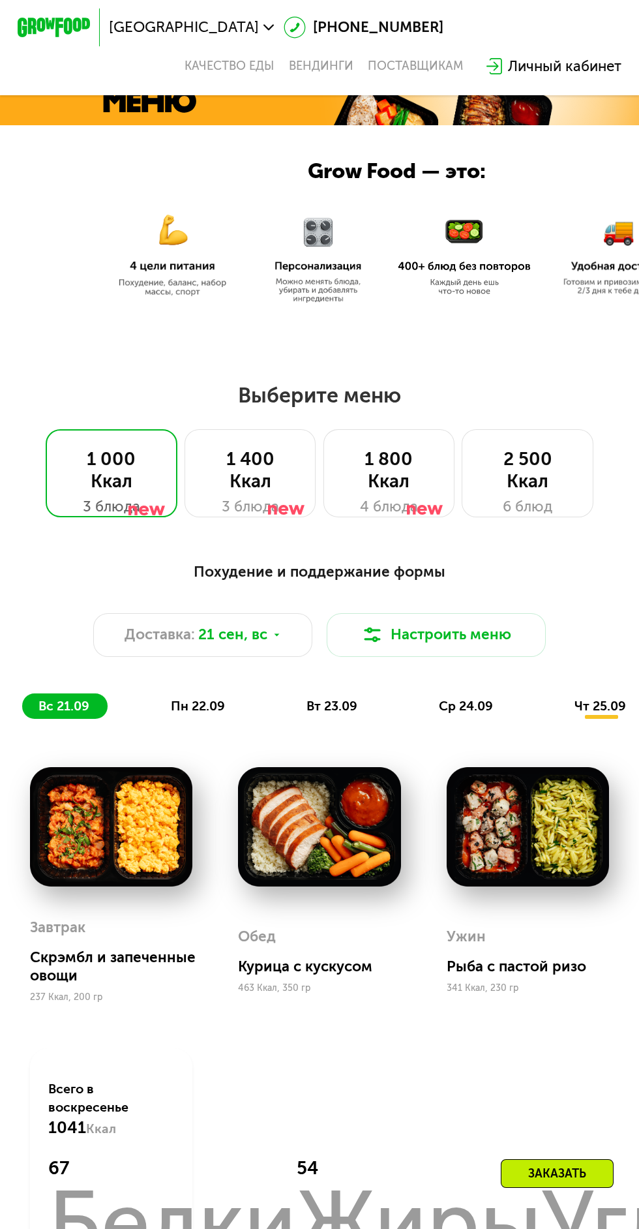
click at [275, 464] on div at bounding box center [286, 485] width 37 height 88
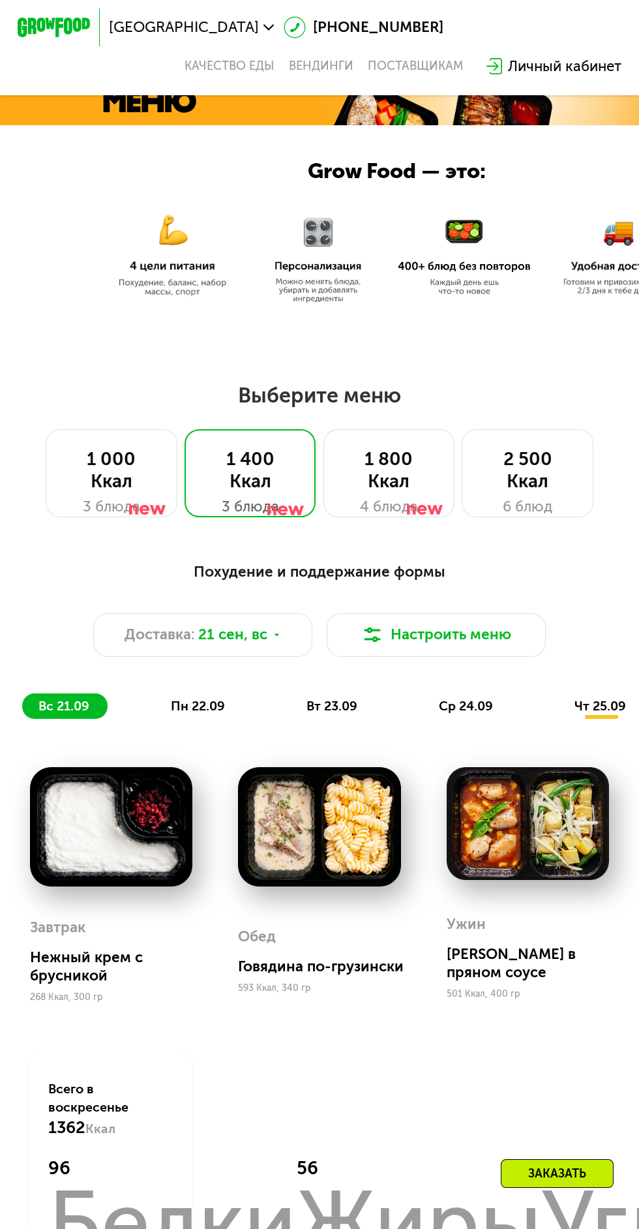
scroll to position [360, 0]
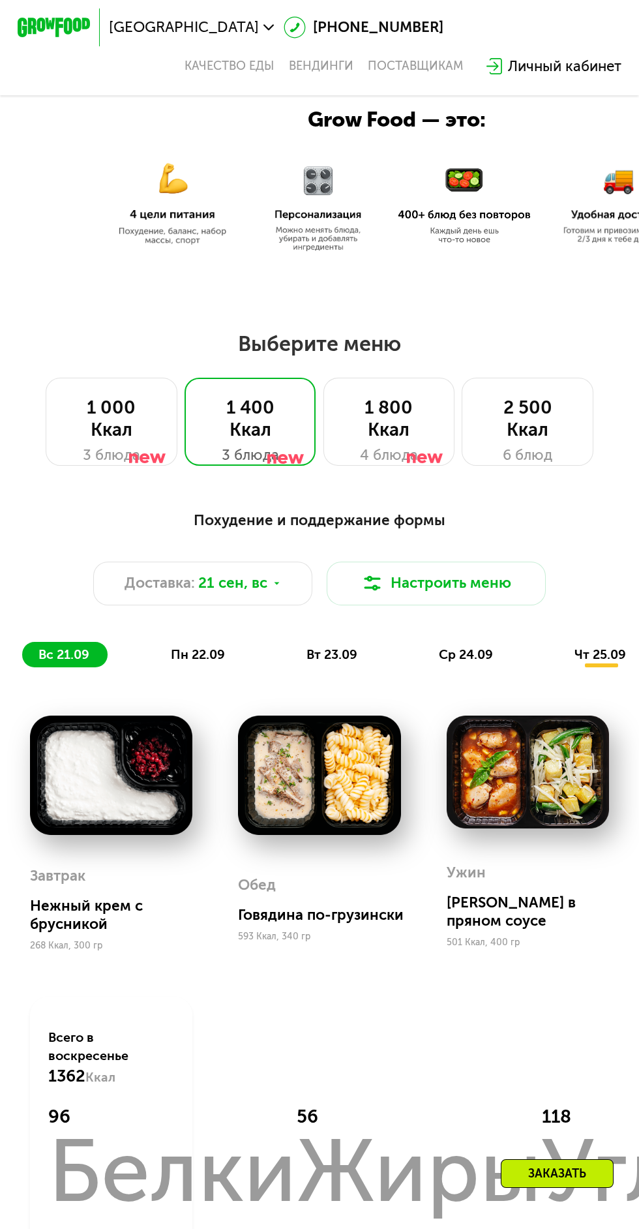
click at [138, 426] on div at bounding box center [147, 433] width 37 height 88
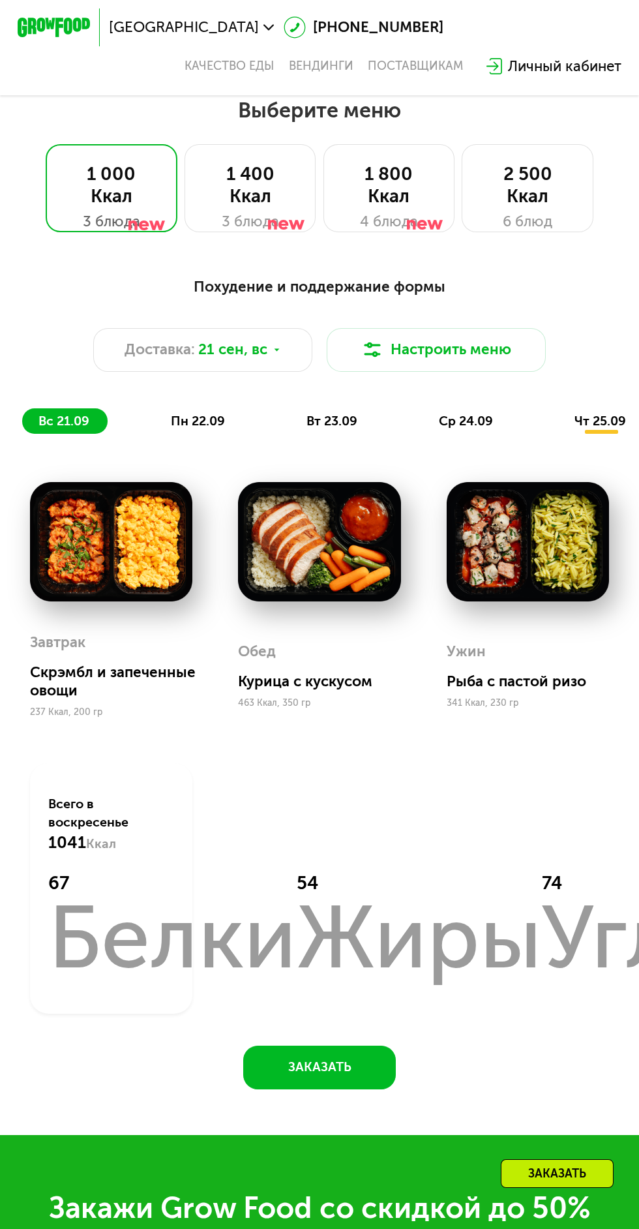
scroll to position [678, 0]
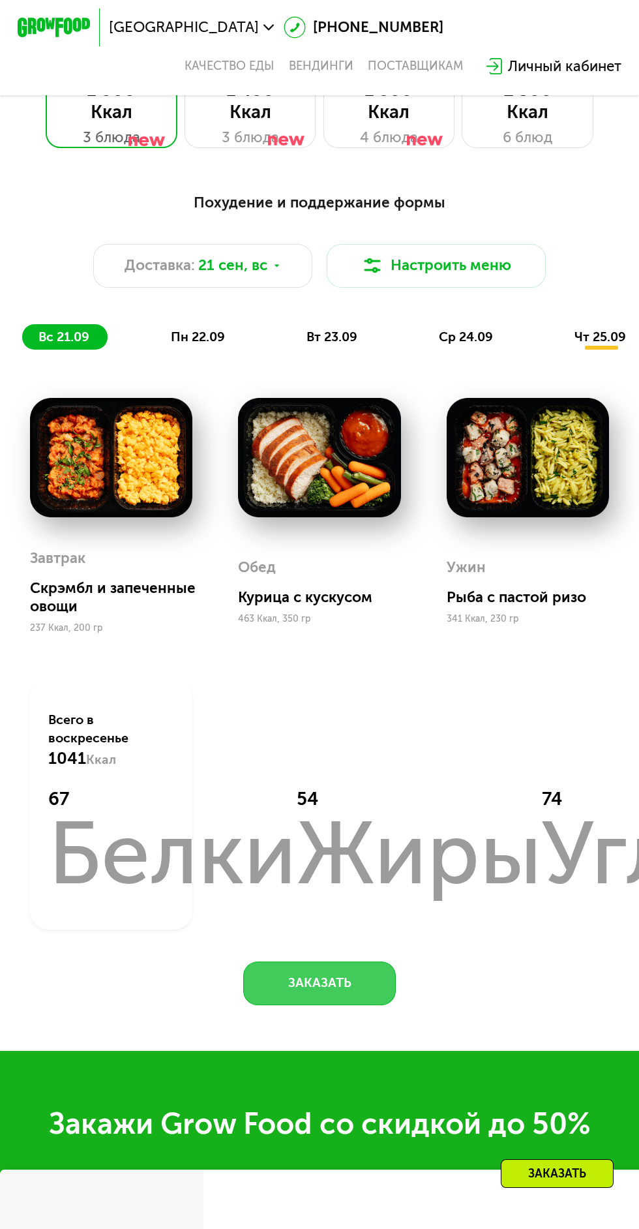
click at [340, 972] on button "Заказать" at bounding box center [319, 984] width 152 height 44
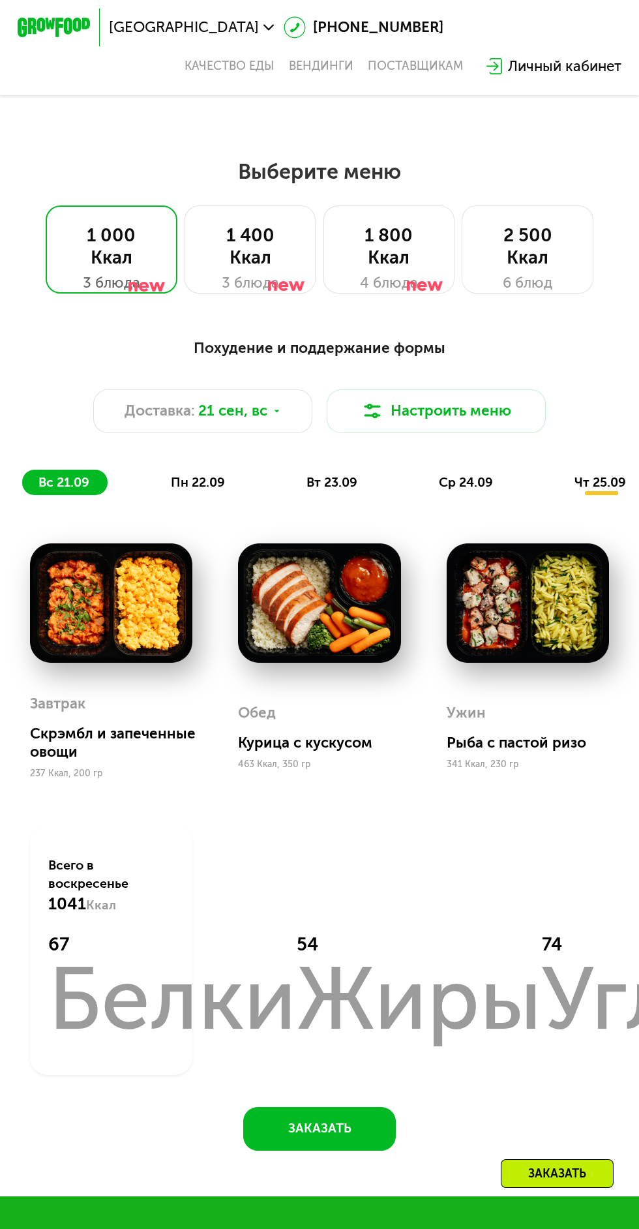
scroll to position [559, 0]
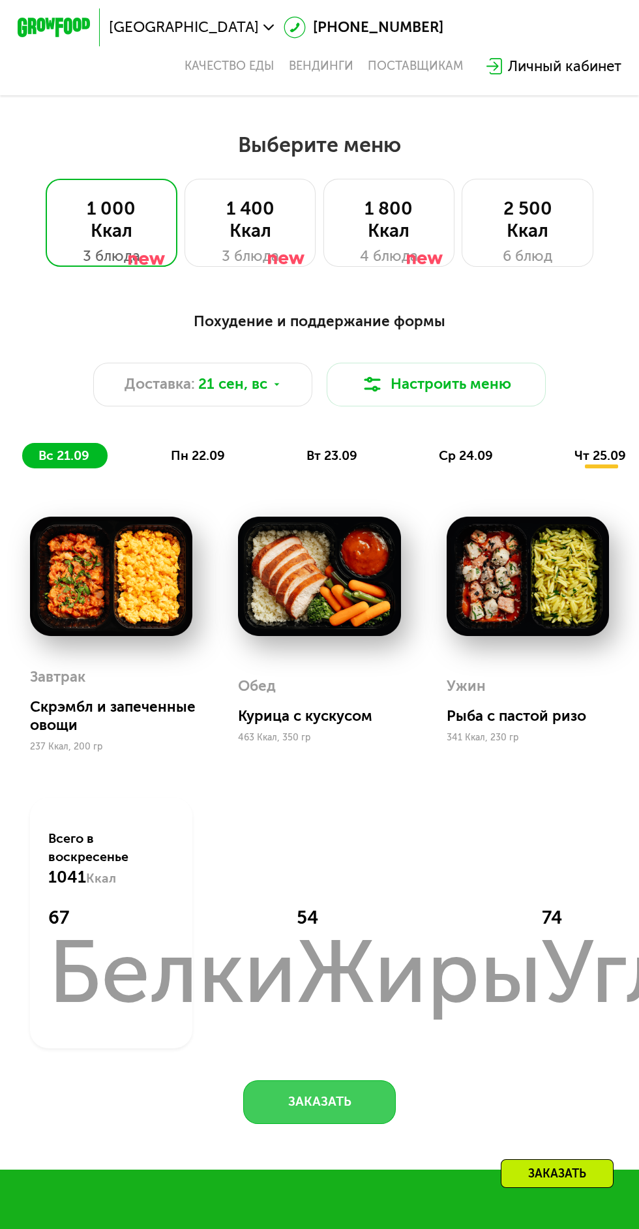
click at [356, 1104] on button "Заказать" at bounding box center [319, 1102] width 152 height 44
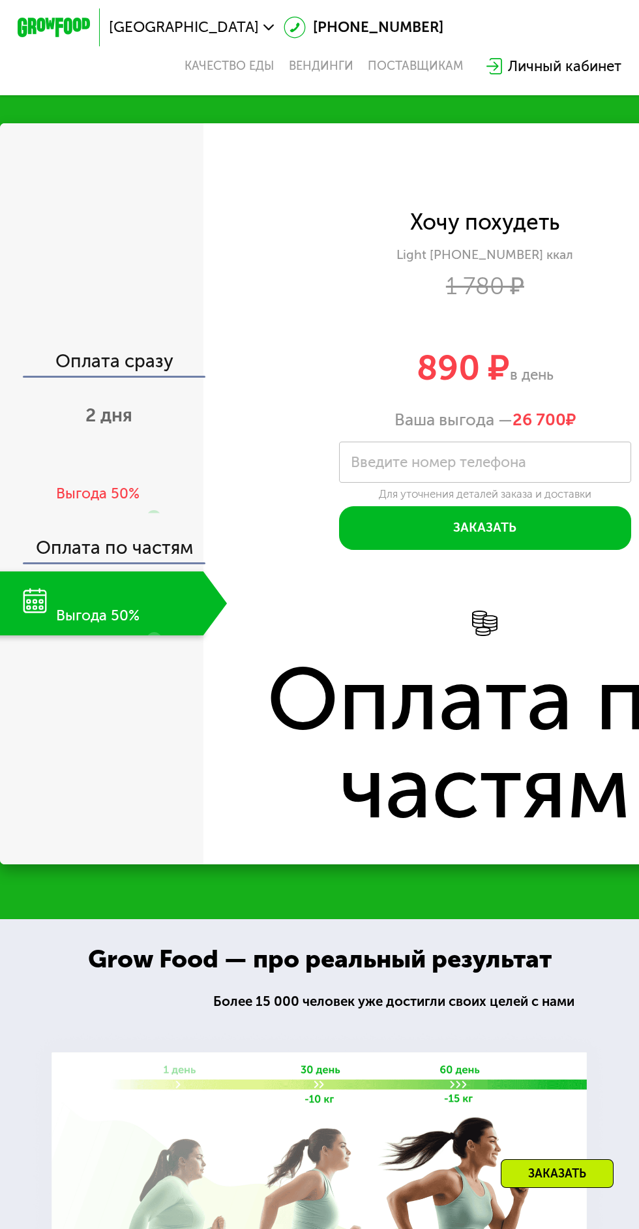
scroll to position [1729, 0]
